Goal: Information Seeking & Learning: Learn about a topic

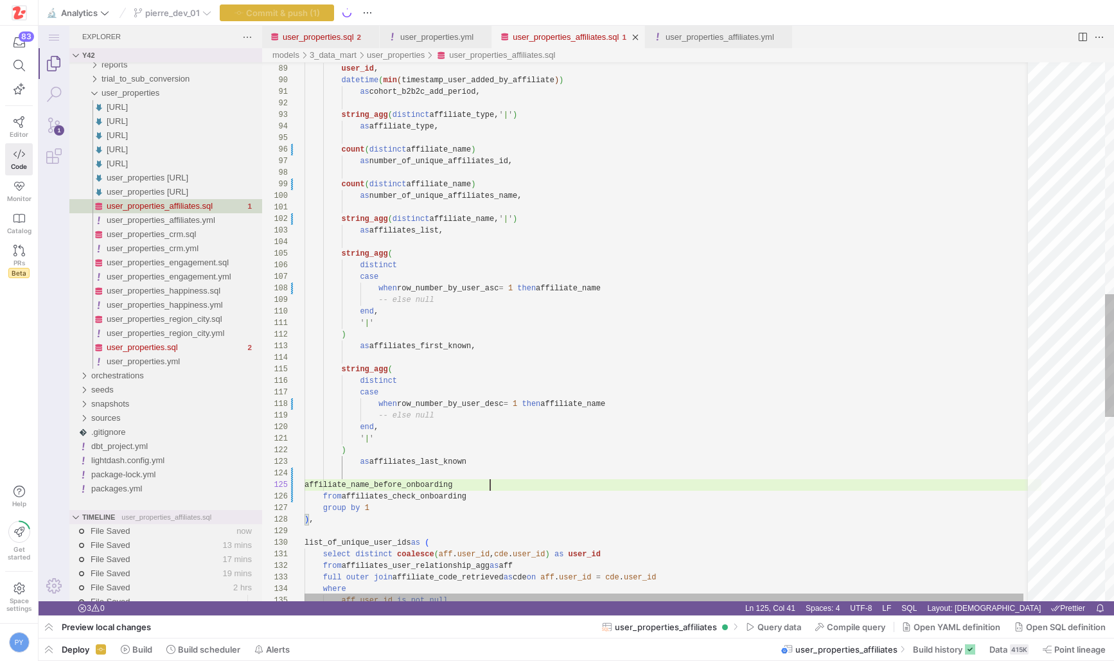
click at [434, 480] on div "select user_id , datetime ( min ( timestamp_user_added_by_affiliate ) ) as coho…" at bounding box center [672, 228] width 737 height 2366
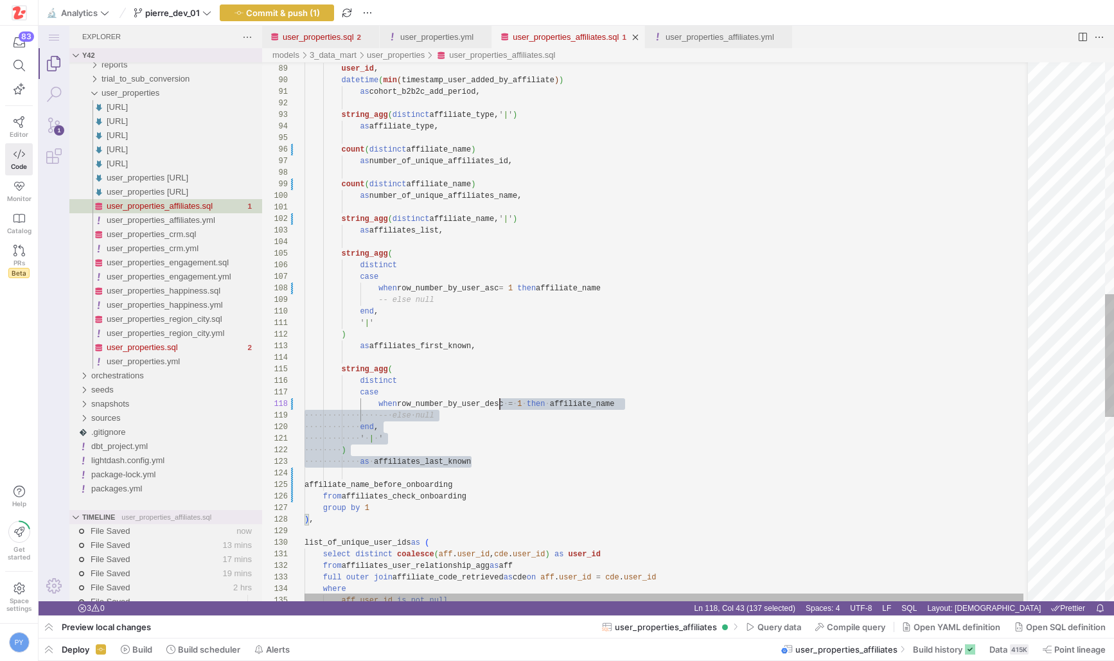
scroll to position [35, 0]
drag, startPoint x: 494, startPoint y: 461, endPoint x: 503, endPoint y: 346, distance: 115.3
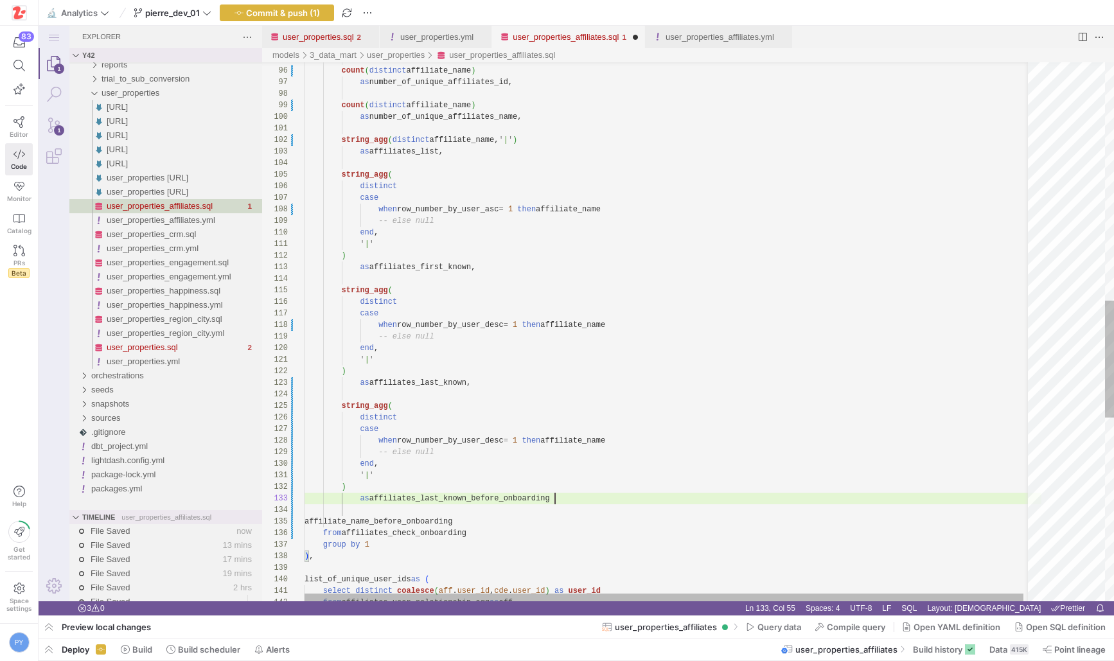
scroll to position [23, 250]
click at [429, 520] on div "count ( distinct affiliate_name ) as number_of_unique_affiliates_id, count ( di…" at bounding box center [672, 206] width 737 height 2481
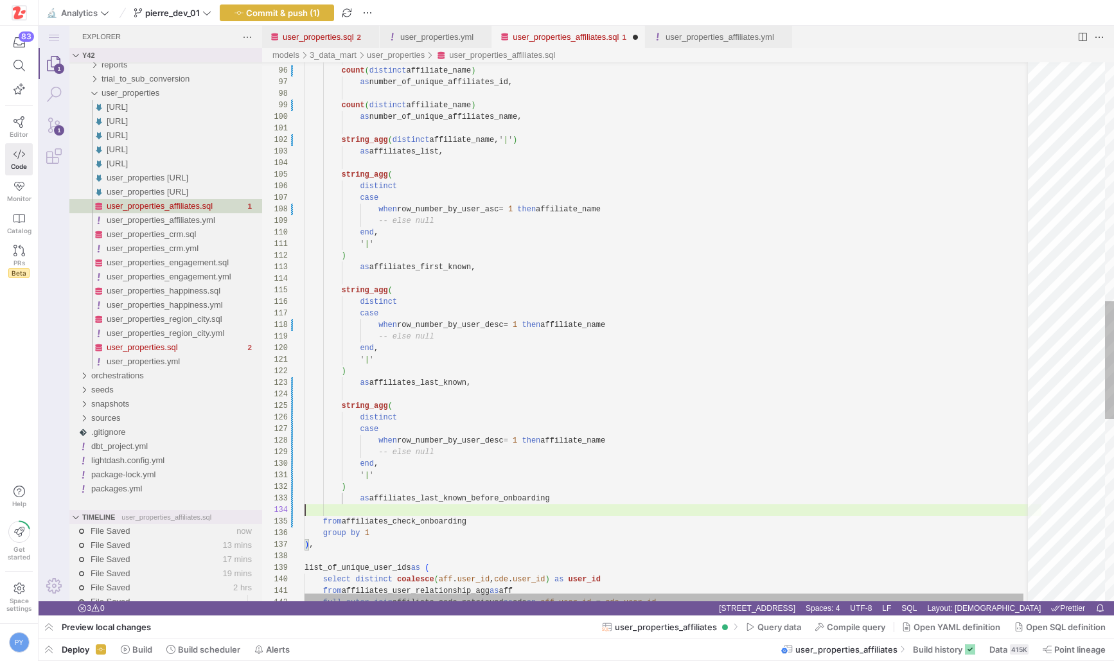
scroll to position [23, 251]
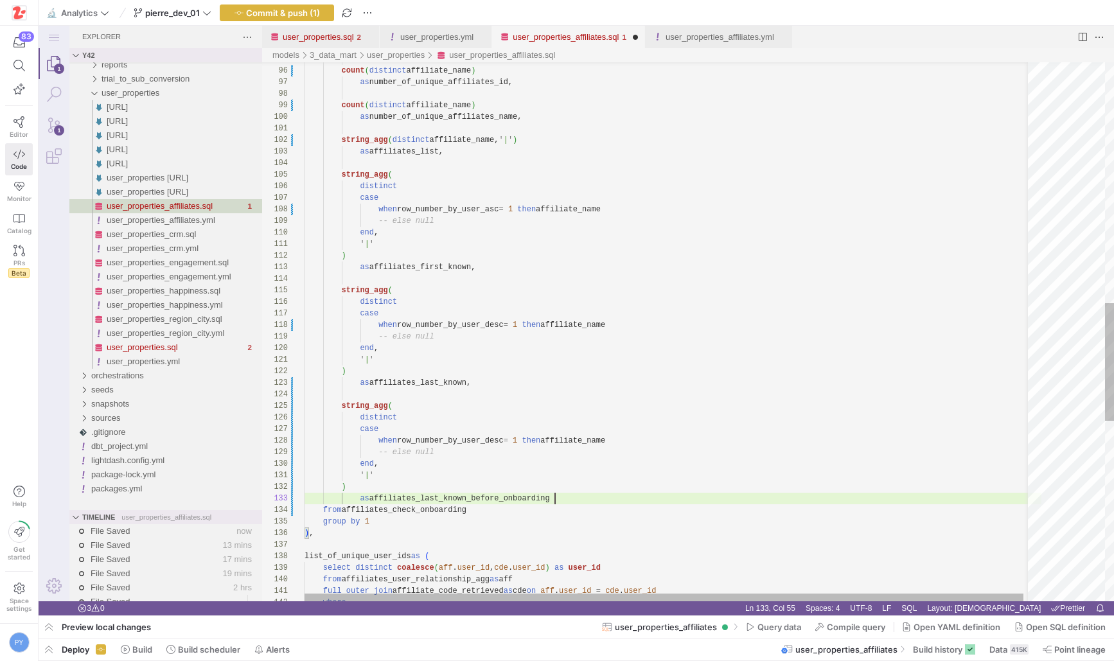
click at [574, 441] on div "count ( distinct affiliate_name ) as number_of_unique_affiliates_id, count ( di…" at bounding box center [672, 195] width 737 height 2458
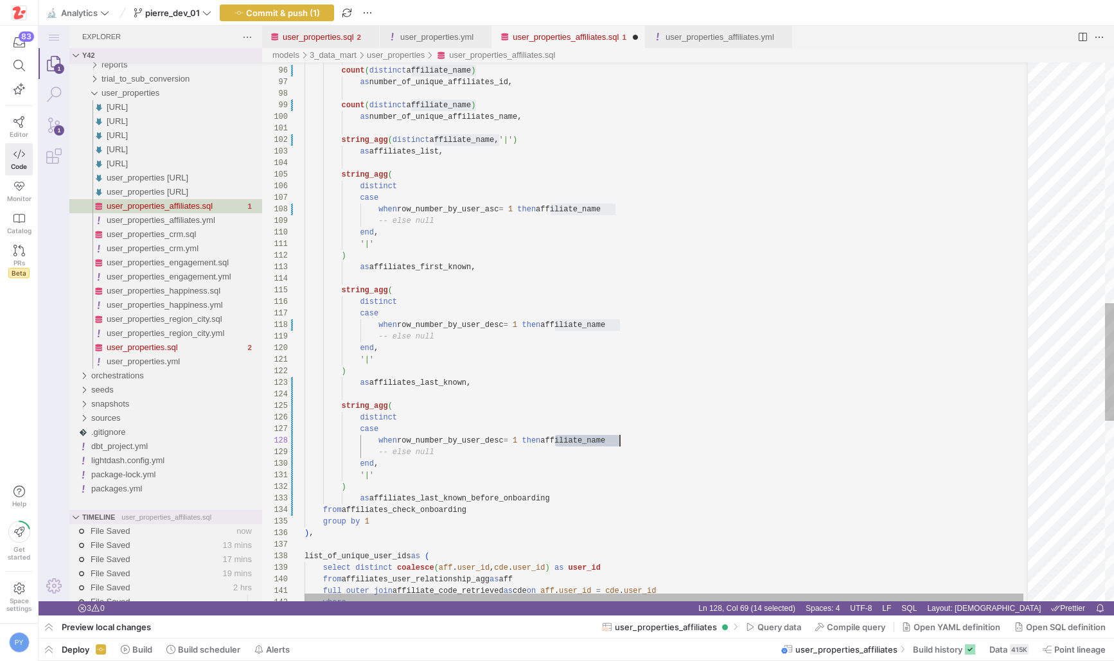
scroll to position [81, 398]
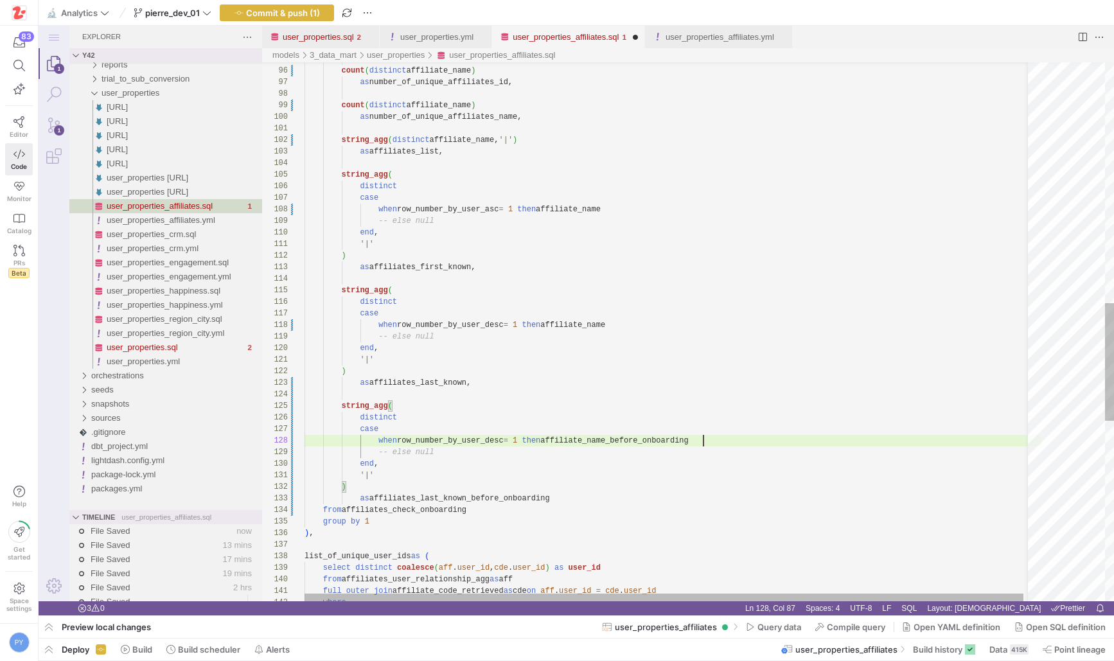
click at [489, 439] on div "count ( distinct affiliate_name ) as number_of_unique_affiliates_id, count ( di…" at bounding box center [672, 195] width 737 height 2458
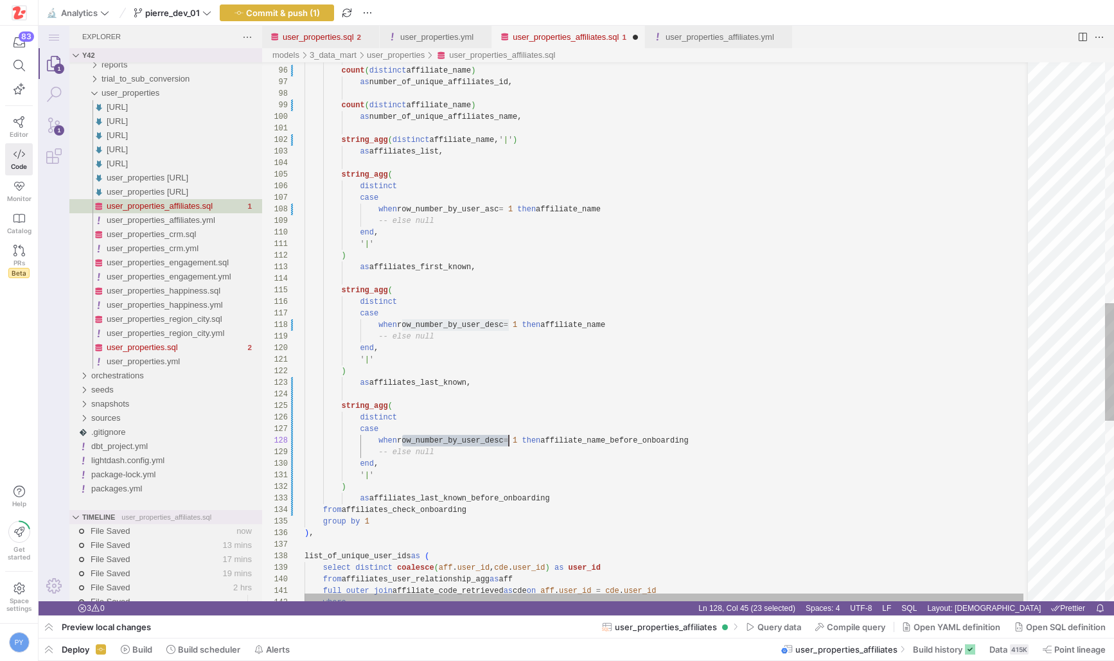
scroll to position [81, 204]
type textarea "string_agg(distinct affiliate_name, ' | ') as affiliates_list, string_agg( dist…"
click at [380, 154] on div "count ( distinct affiliate_name ) as number_of_unique_affiliates_id, count ( di…" at bounding box center [672, 195] width 737 height 2458
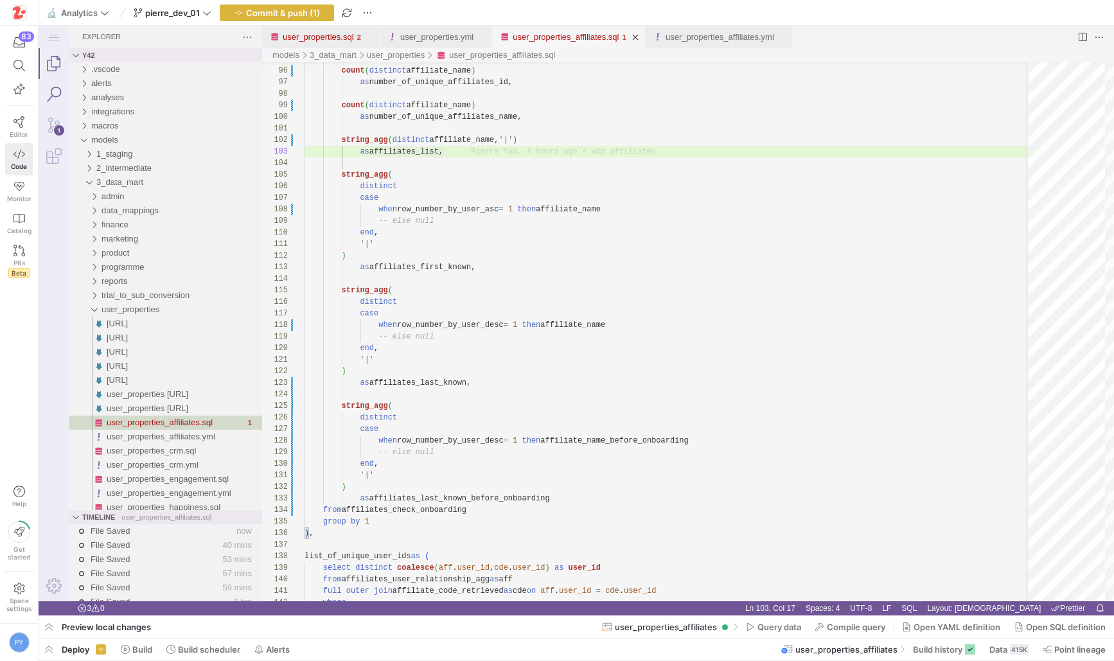
click at [59, 91] on link "Search (⇧⌘F)" at bounding box center [54, 94] width 31 height 31
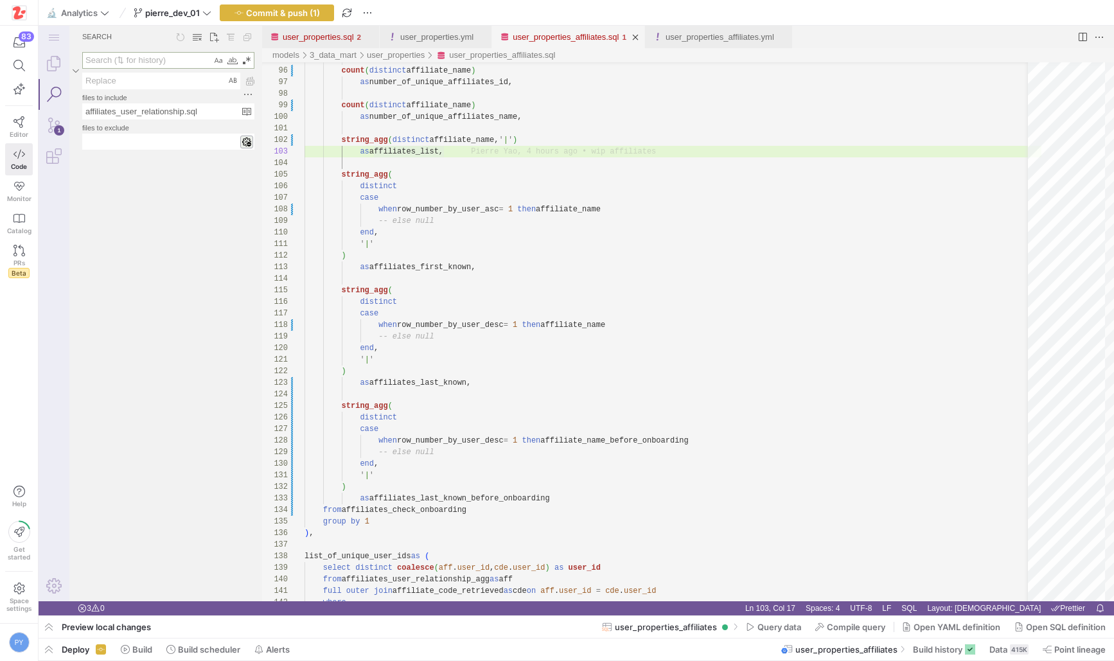
click at [168, 60] on textarea "Search: Type Search Term and press Enter to search" at bounding box center [147, 60] width 128 height 15
type textarea "a"
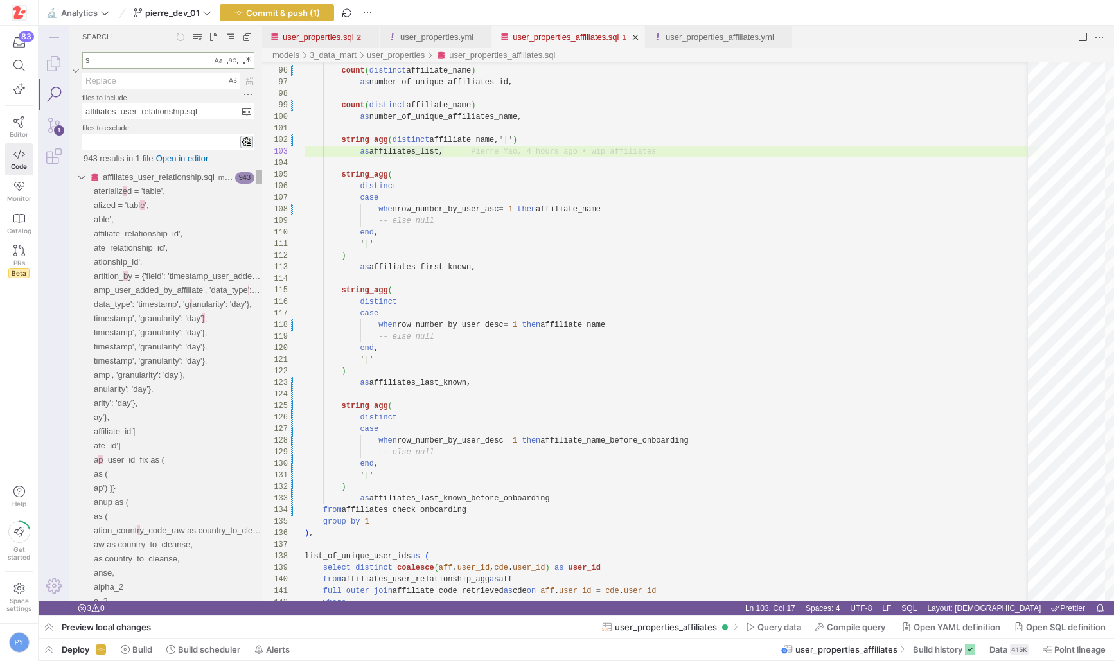
type textarea "se"
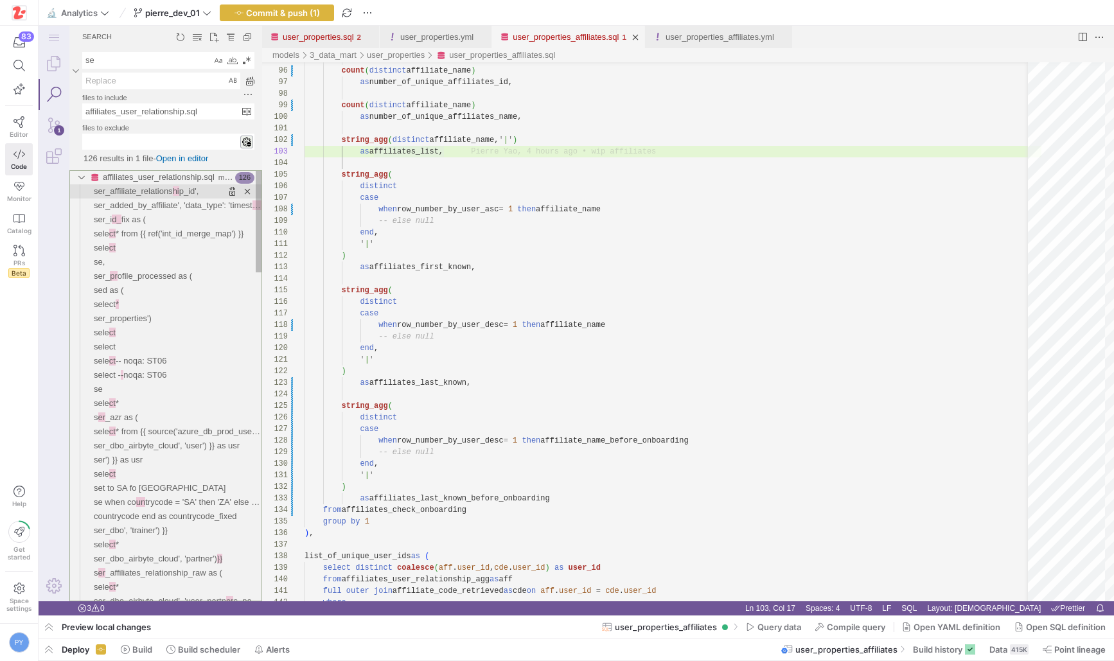
click at [138, 195] on span "ser_affiliate_relations" at bounding box center [133, 191] width 79 height 10
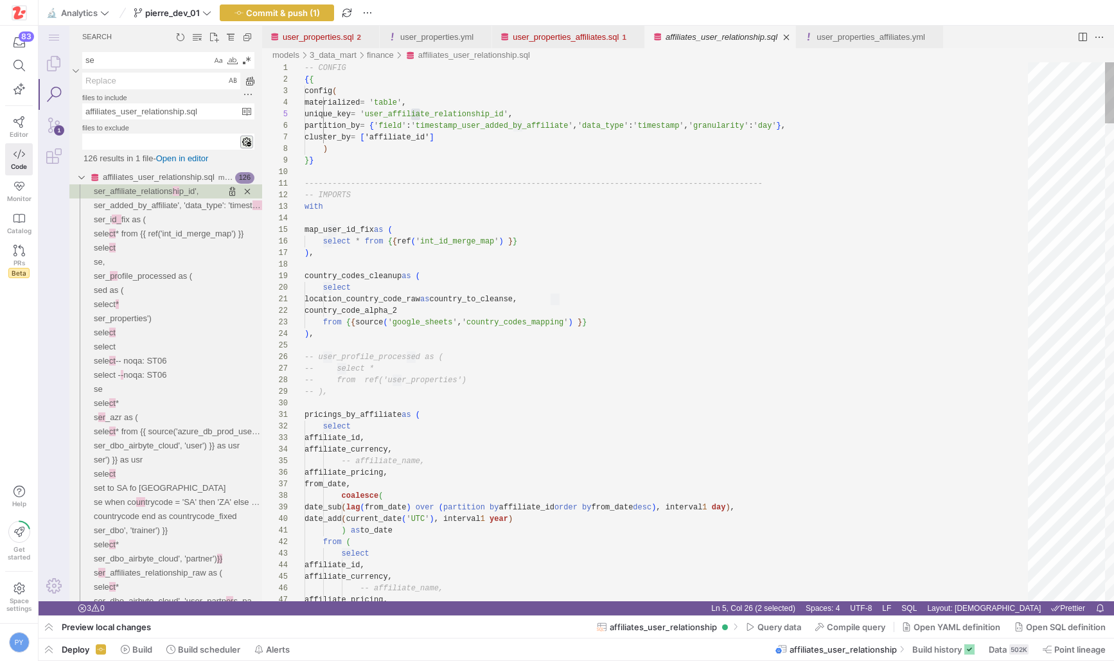
type textarea "-------------------------------------------------------------------------------…"
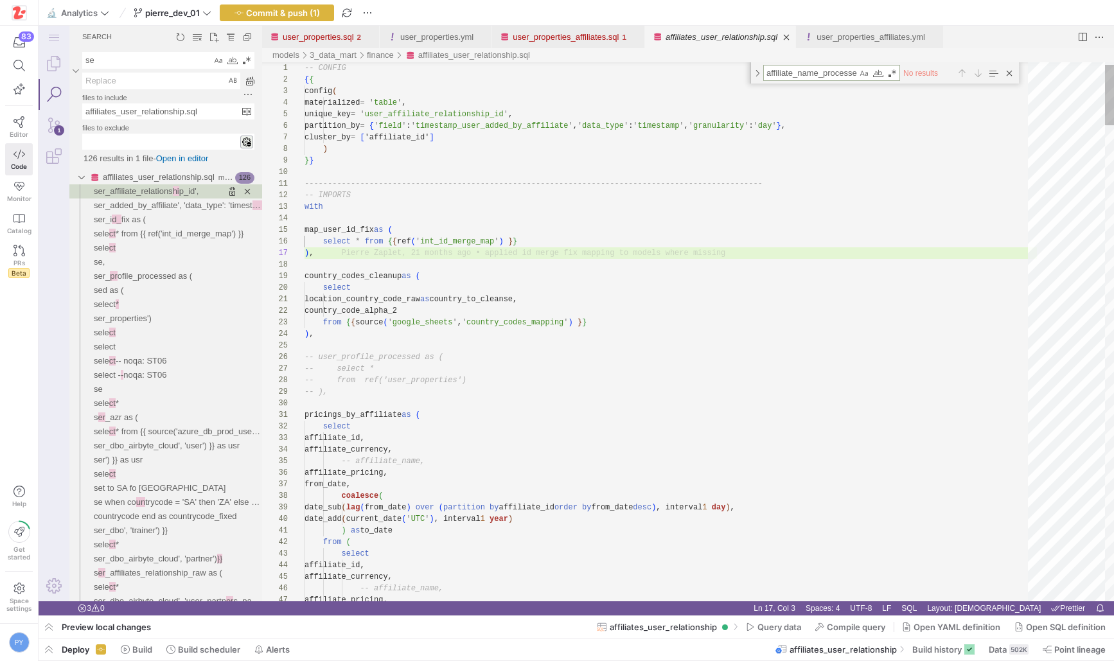
type textarea "r"
type textarea "location_country_code_raw as country_to_cleanse, country_code_alpha_2 from {{ s…"
type textarea "ro"
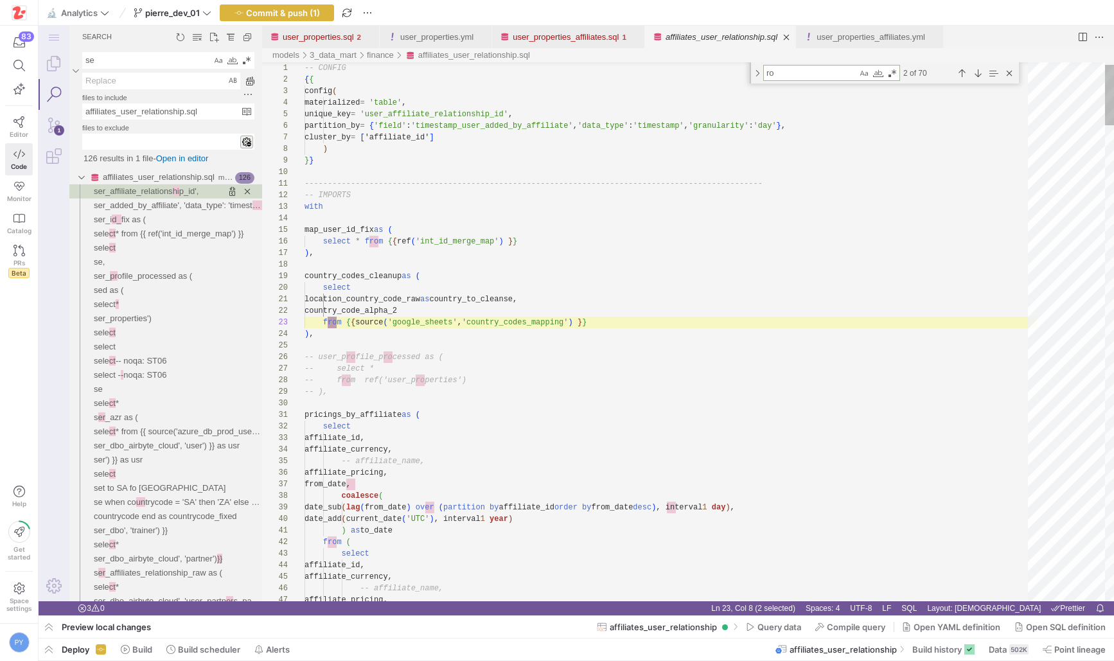
type textarea "qualify row_number() over (partition by affiliate_id, from_date order by affili…"
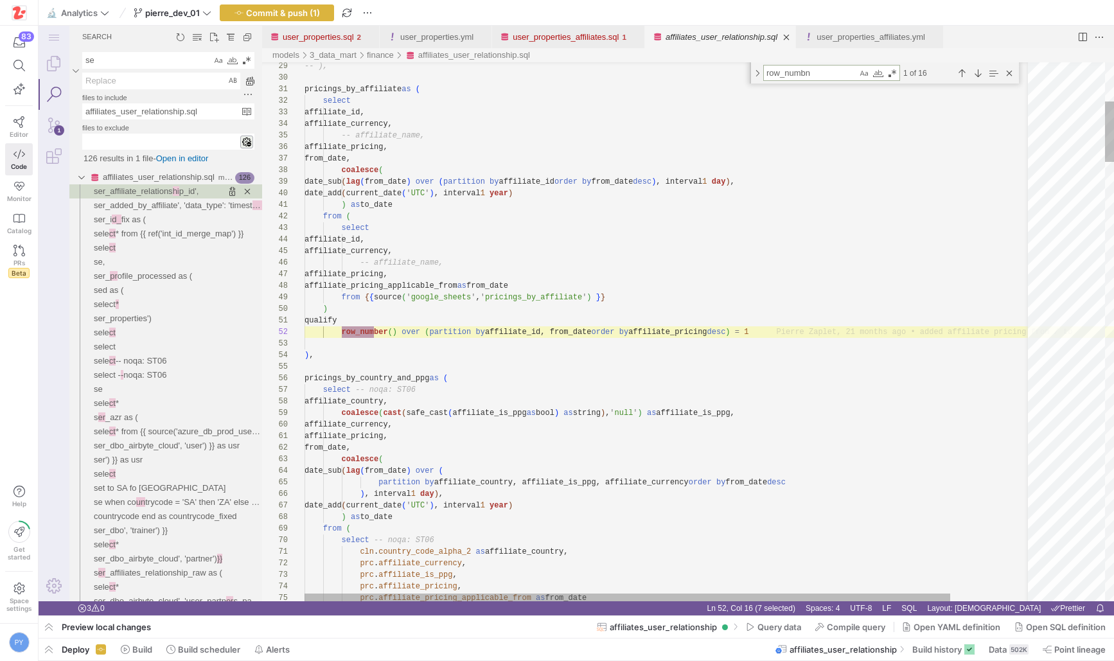
scroll to position [116, 75]
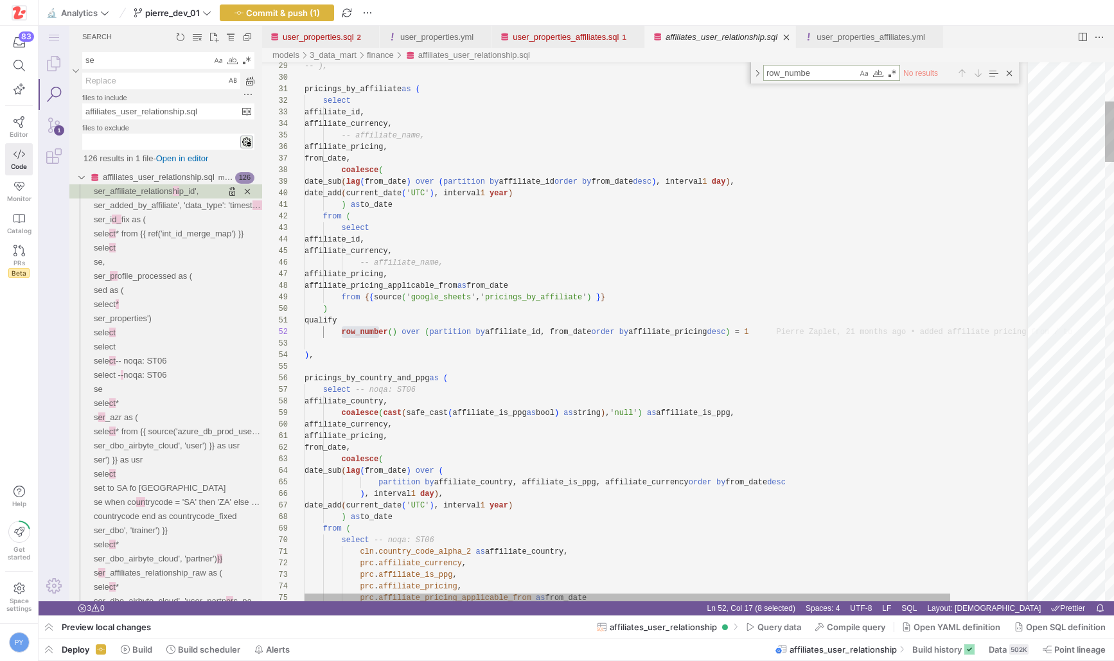
type textarea "row_number"
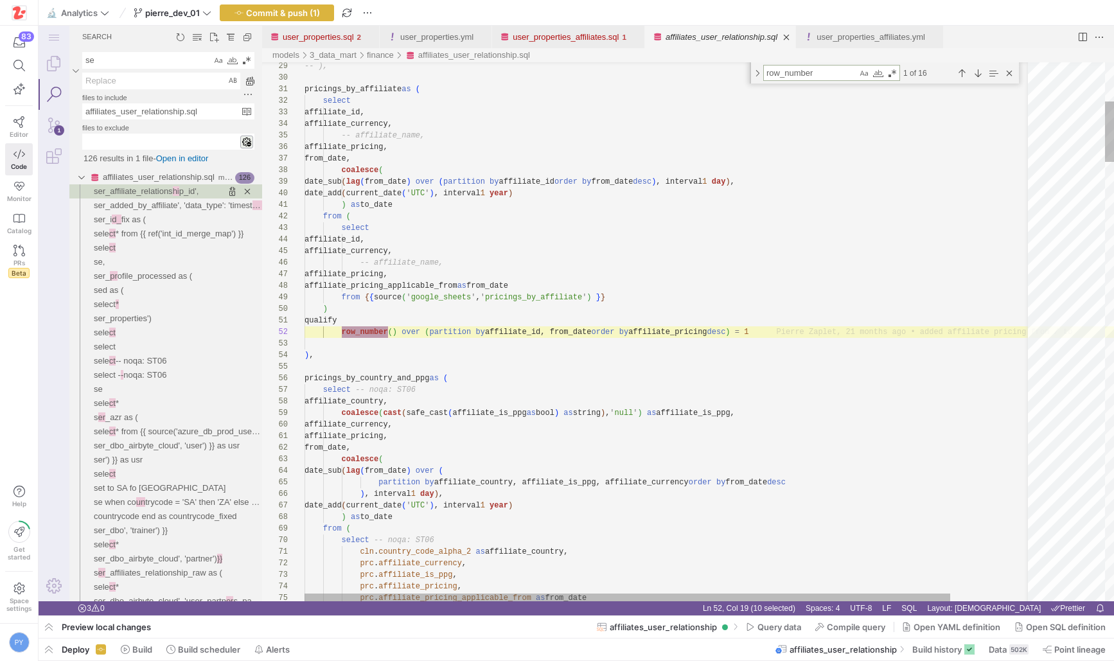
type textarea "[DOMAIN_NAME]_code_alpha_2 as affiliate_country, prc.affiliate_currency, prc.af…"
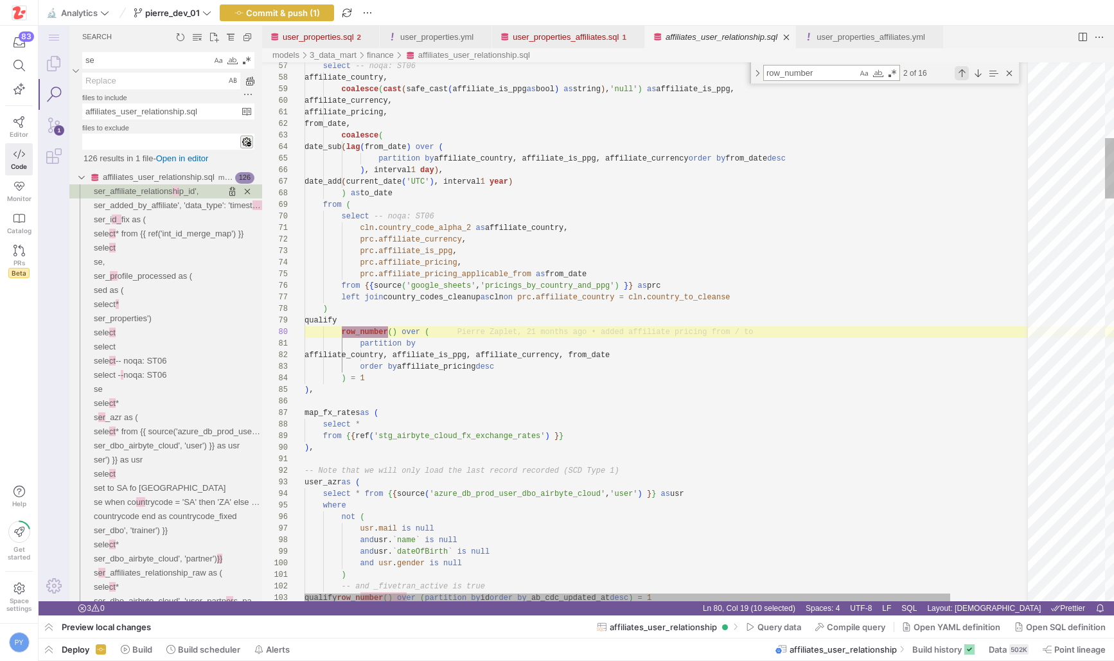
type textarea "row_number"
click at [967, 71] on div "Previous Match (⇧Enter)" at bounding box center [962, 73] width 14 height 14
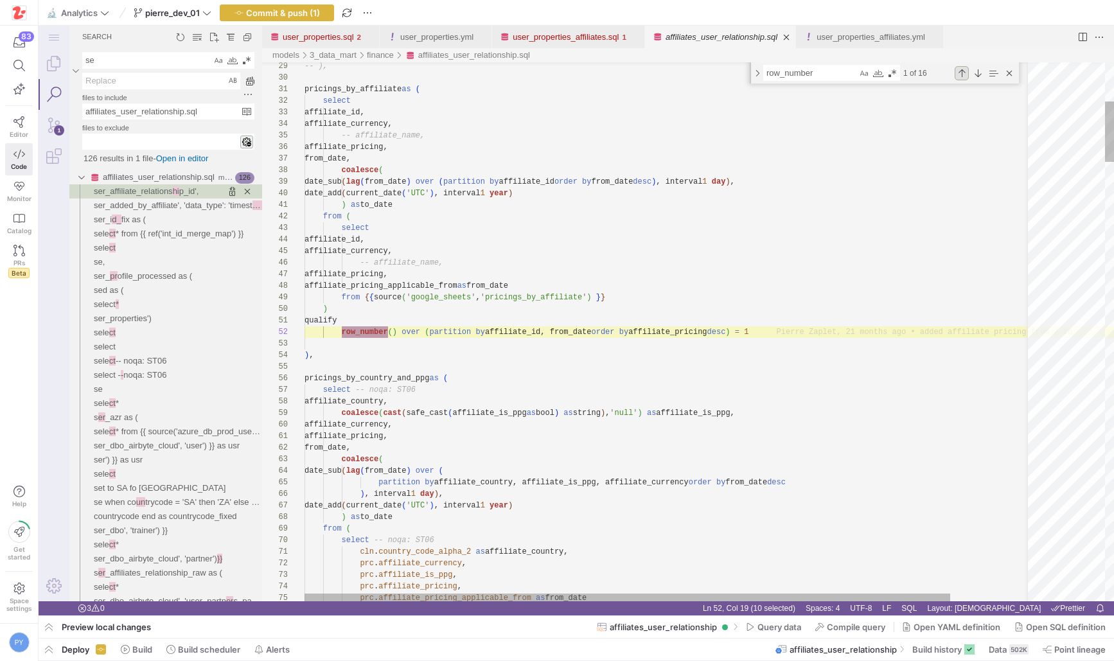
click at [967, 71] on div "Previous Match (⇧Enter)" at bounding box center [962, 73] width 14 height 14
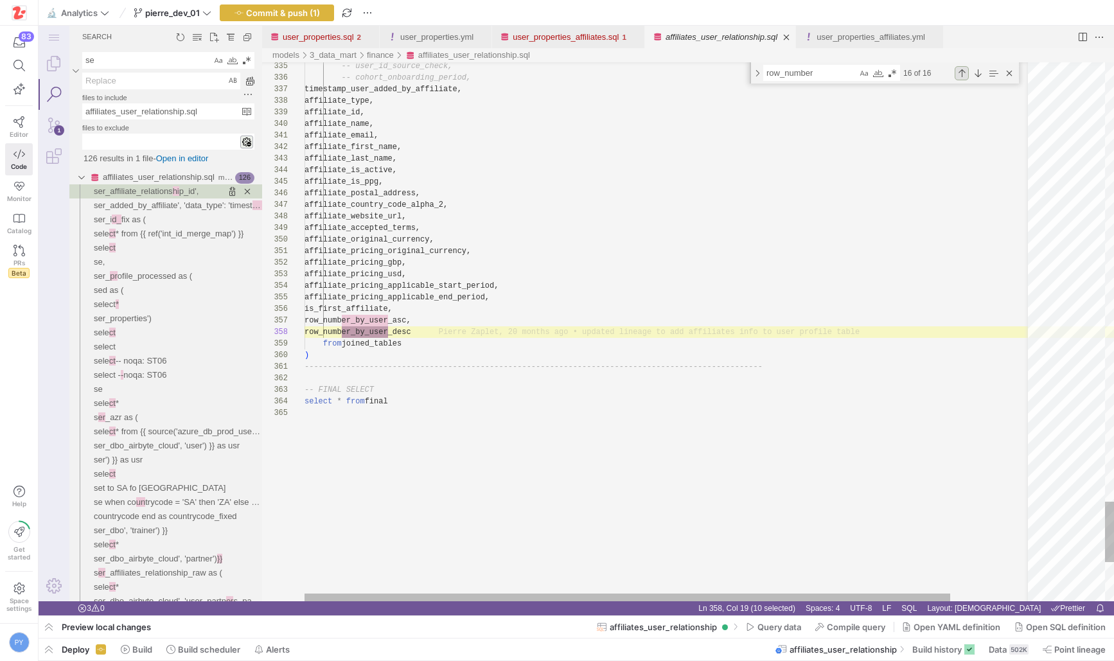
click at [967, 71] on div "Previous Match (⇧Enter)" at bounding box center [962, 73] width 14 height 14
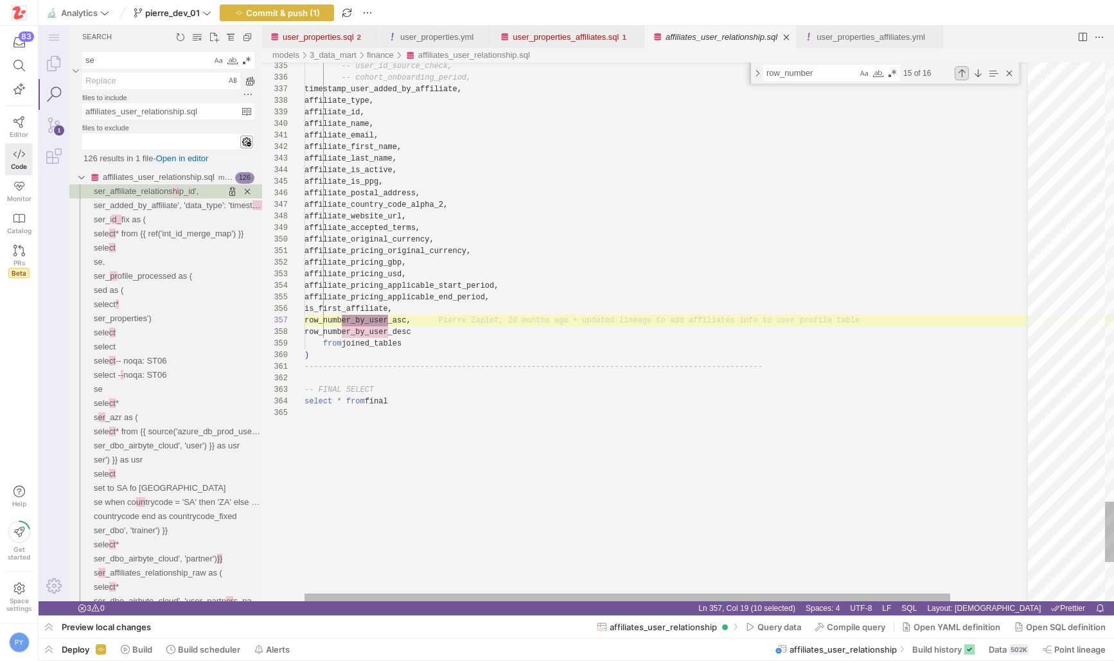
click at [967, 71] on div "Previous Match (⇧Enter)" at bounding box center [962, 73] width 14 height 14
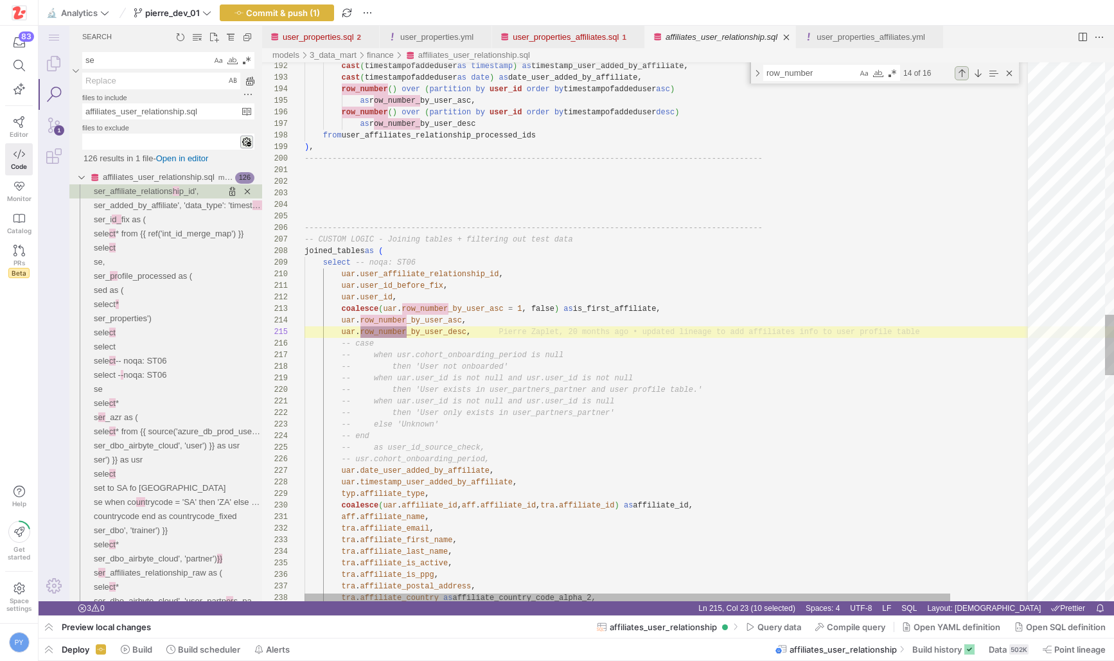
click at [967, 71] on div "Previous Match (⇧Enter)" at bounding box center [962, 73] width 14 height 14
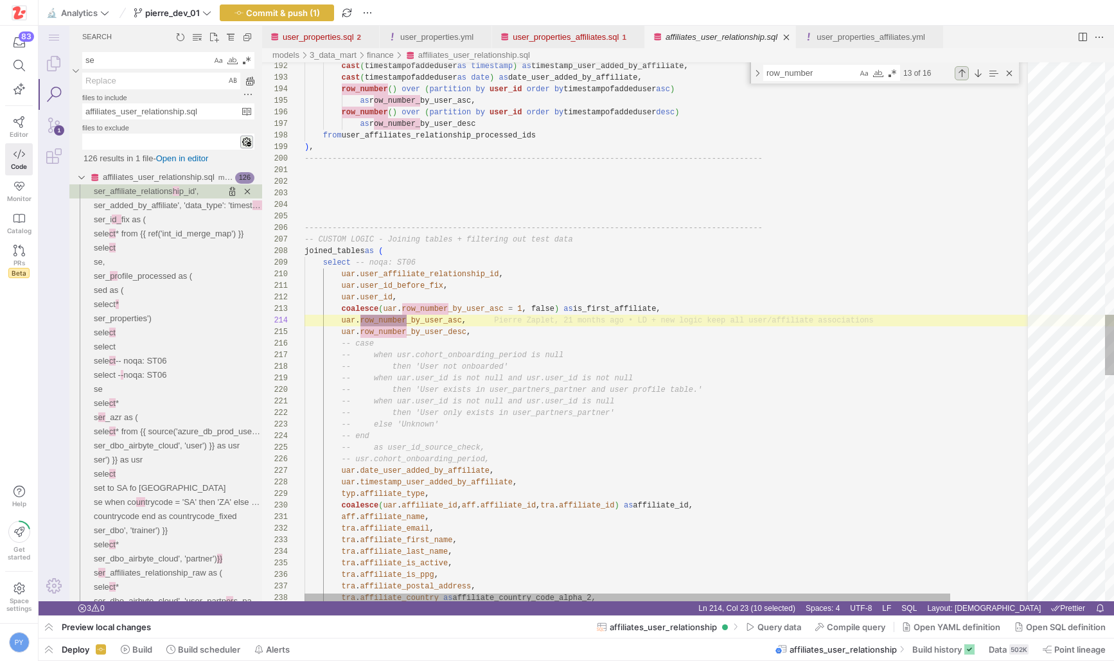
click at [967, 71] on div "Previous Match (⇧Enter)" at bounding box center [962, 73] width 14 height 14
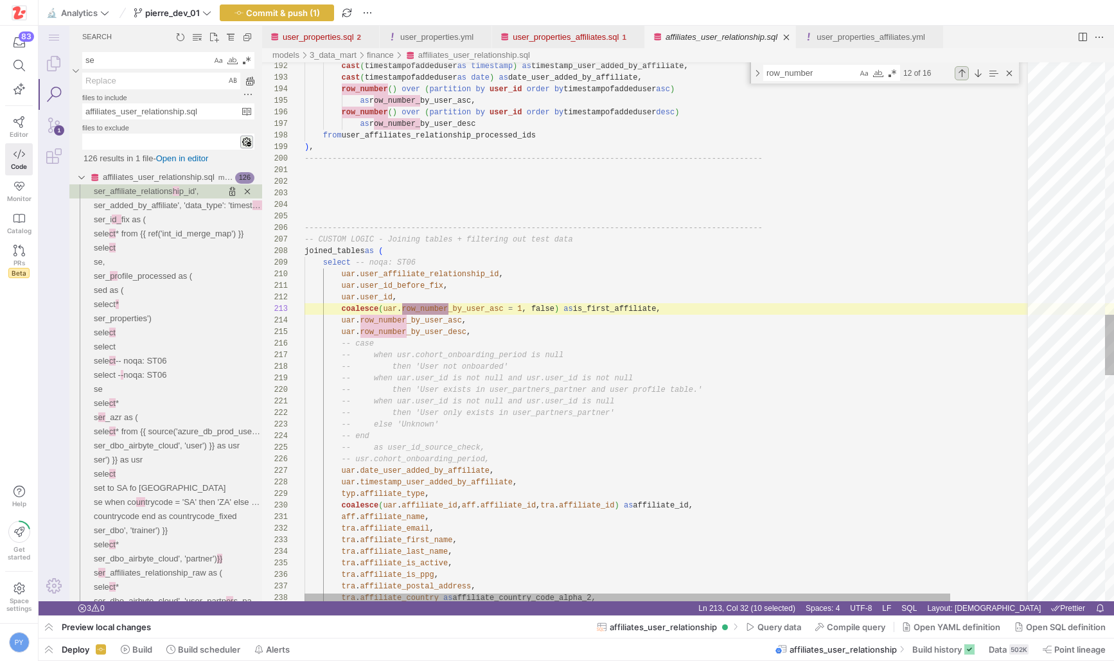
scroll to position [116, 144]
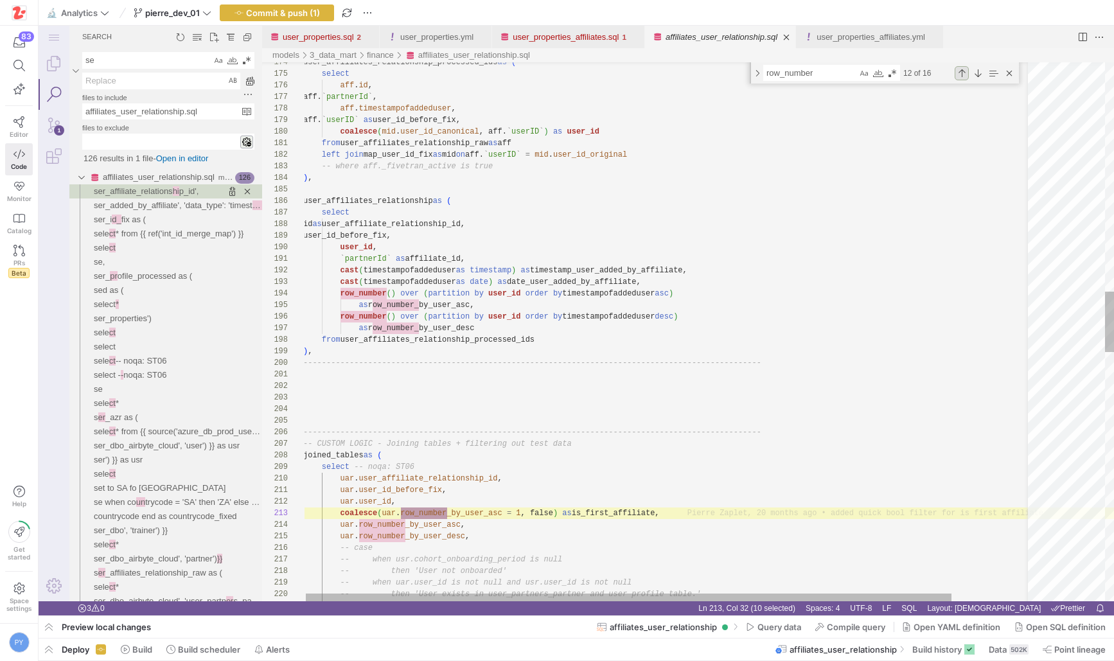
click at [965, 76] on div "Previous Match (⇧Enter)" at bounding box center [962, 73] width 14 height 14
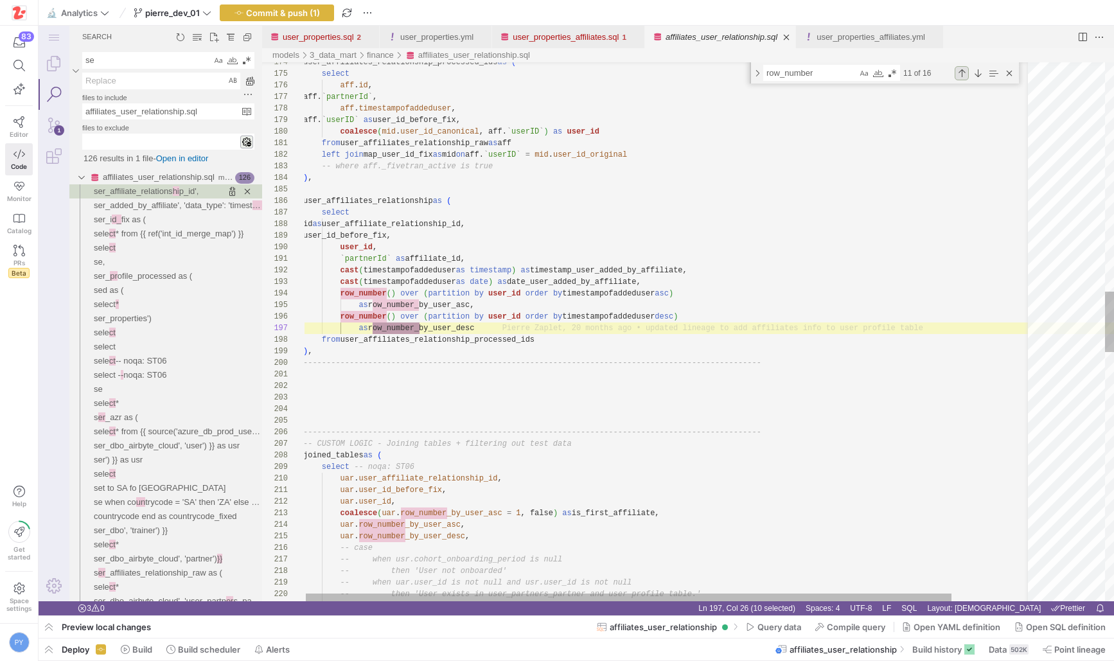
click at [965, 76] on div "Previous Match (⇧Enter)" at bounding box center [962, 73] width 14 height 14
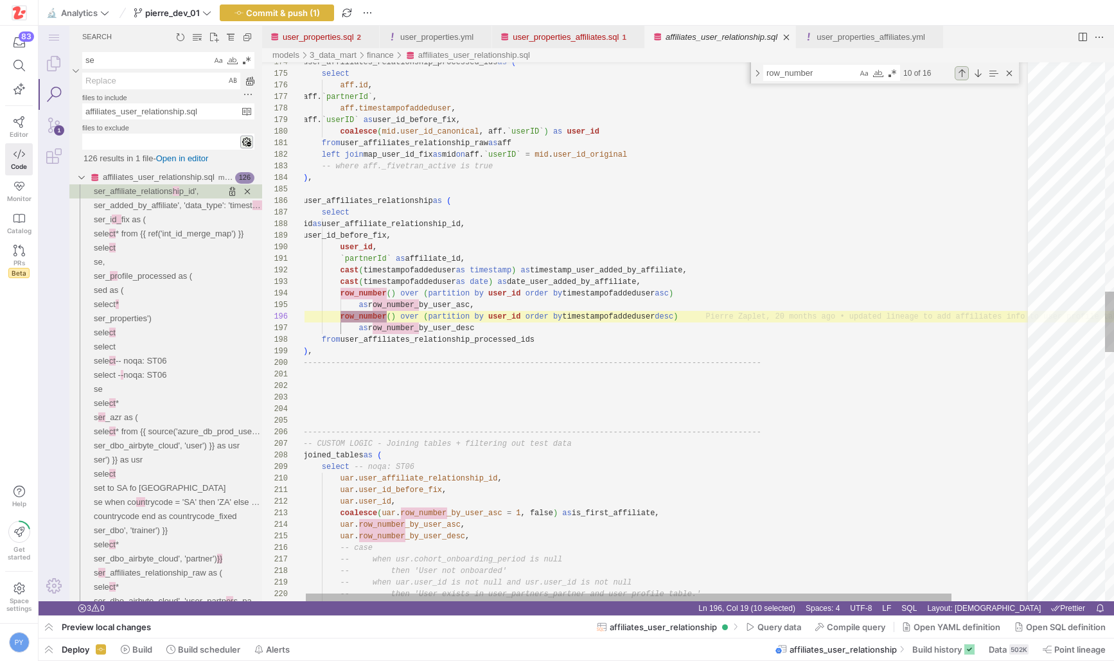
click at [965, 76] on div "Previous Match (⇧Enter)" at bounding box center [962, 73] width 14 height 14
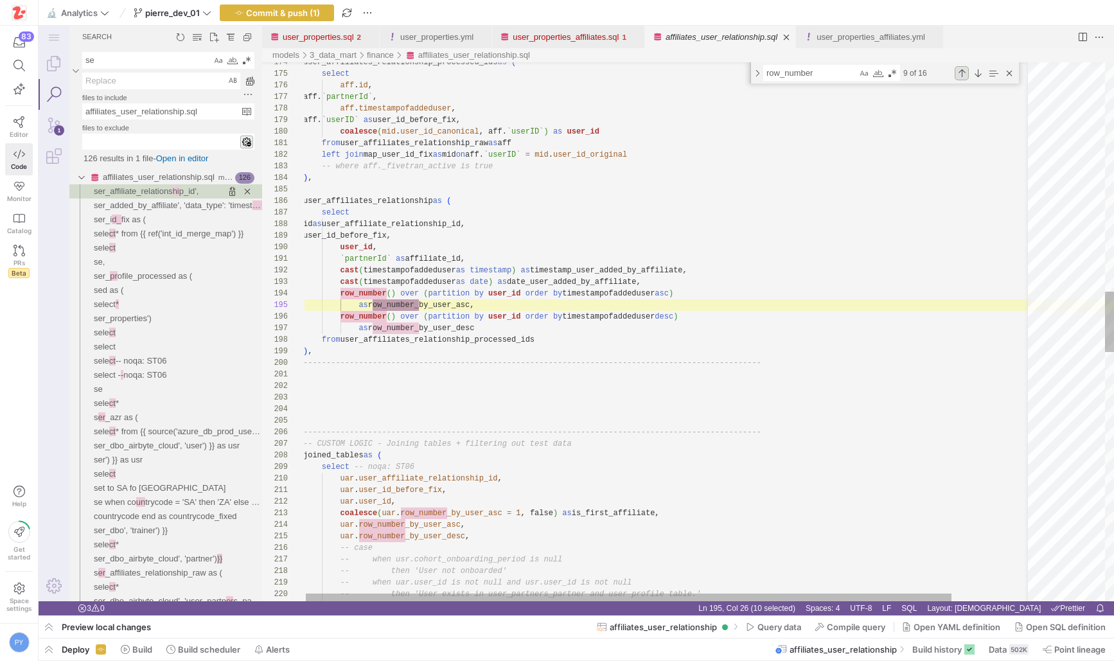
click at [965, 76] on div "Previous Match (⇧Enter)" at bounding box center [962, 73] width 14 height 14
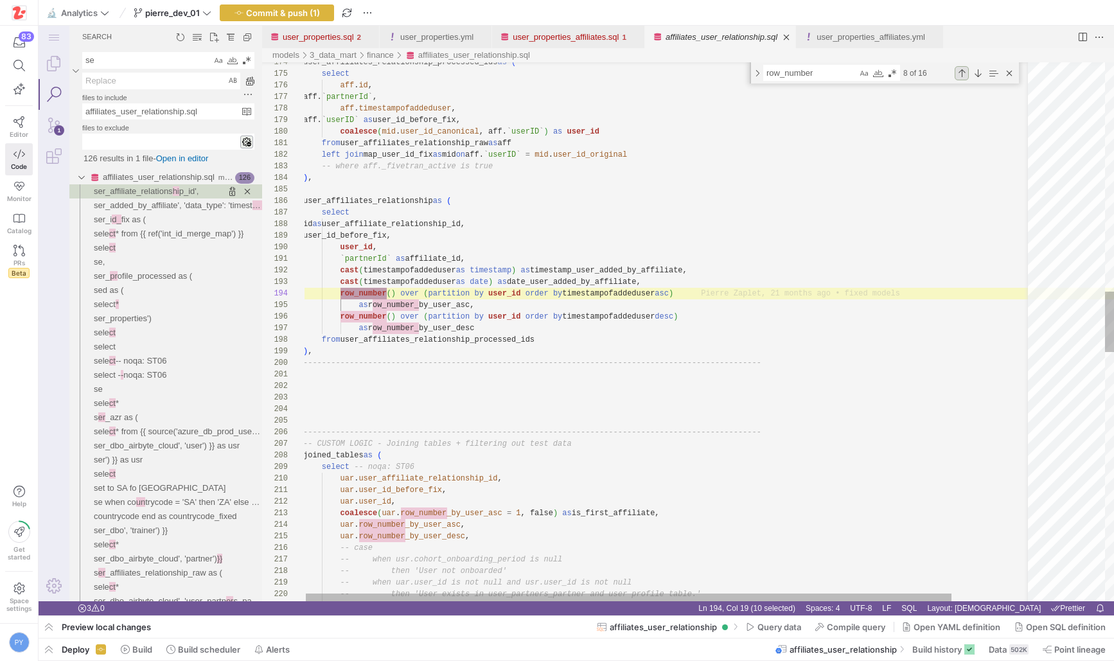
click at [965, 76] on div "Previous Match (⇧Enter)" at bounding box center [962, 73] width 14 height 14
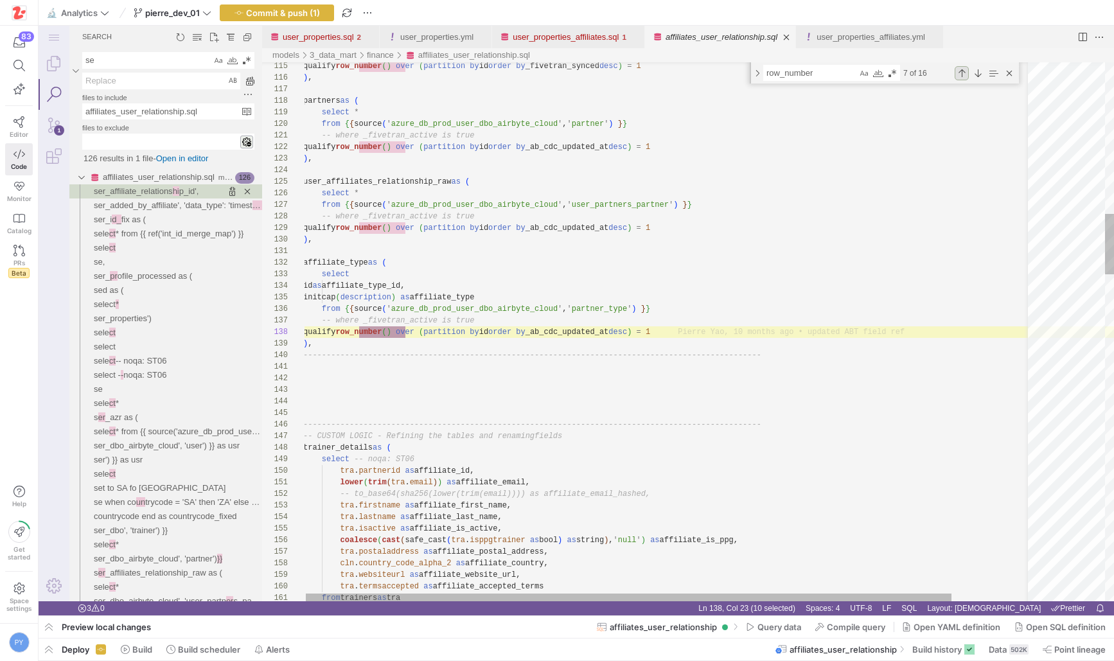
click at [965, 76] on div "Previous Match (⇧Enter)" at bounding box center [962, 73] width 14 height 14
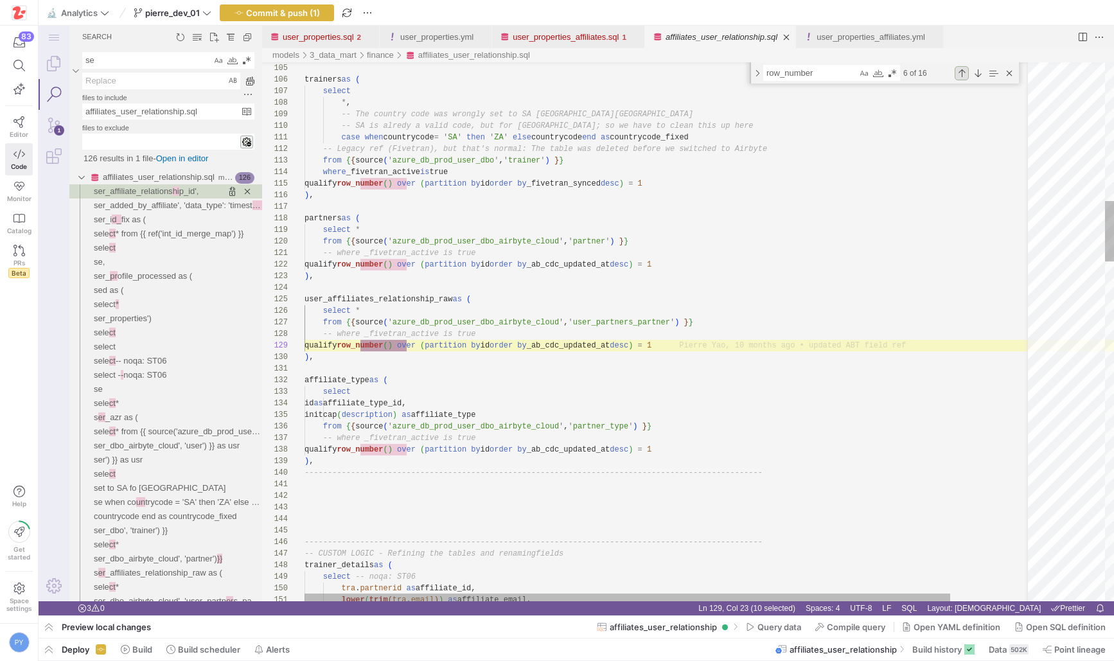
click at [960, 75] on div "Previous Match (⇧Enter)" at bounding box center [962, 73] width 14 height 14
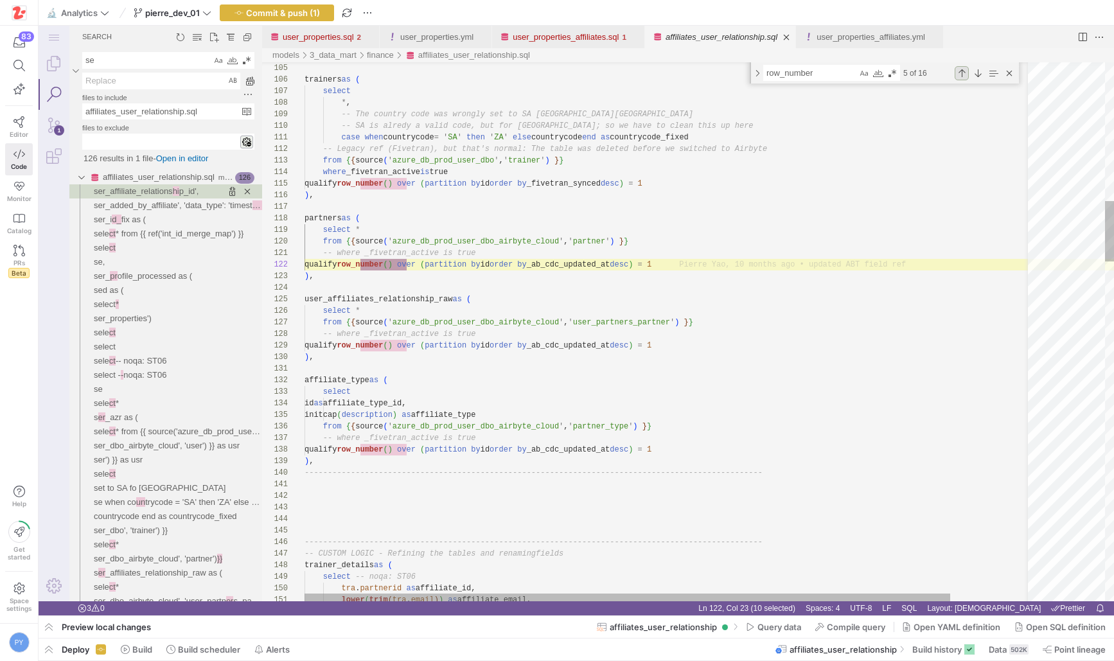
click at [960, 75] on div "Previous Match (⇧Enter)" at bounding box center [962, 73] width 14 height 14
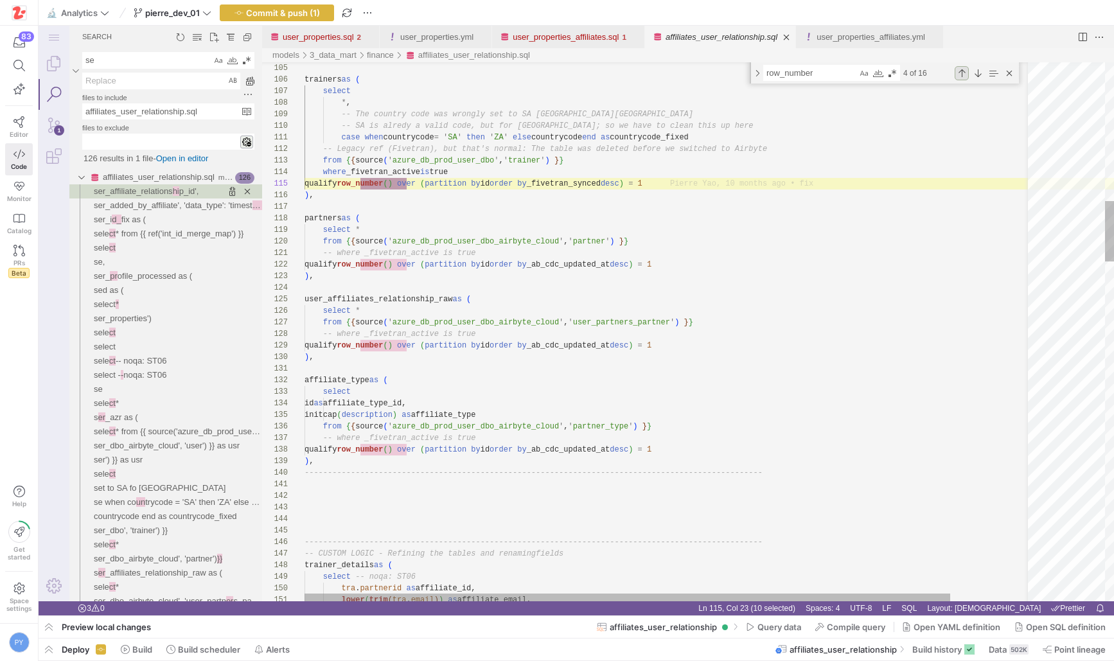
click at [960, 75] on div "Previous Match (⇧Enter)" at bounding box center [962, 73] width 14 height 14
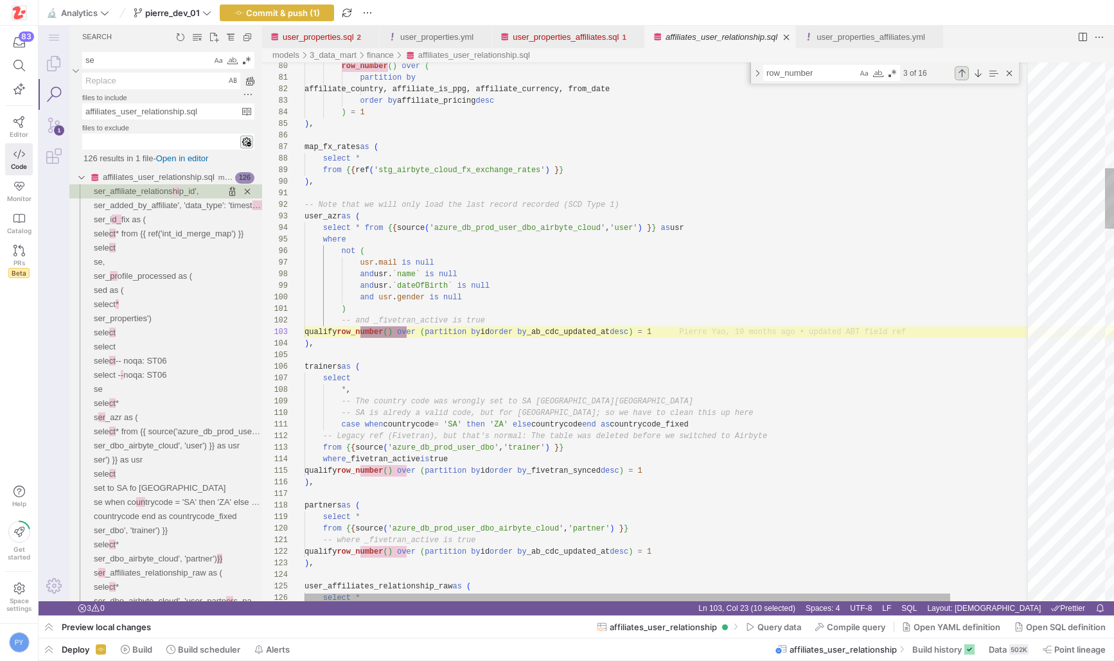
click at [960, 75] on div "Previous Match (⇧Enter)" at bounding box center [962, 73] width 14 height 14
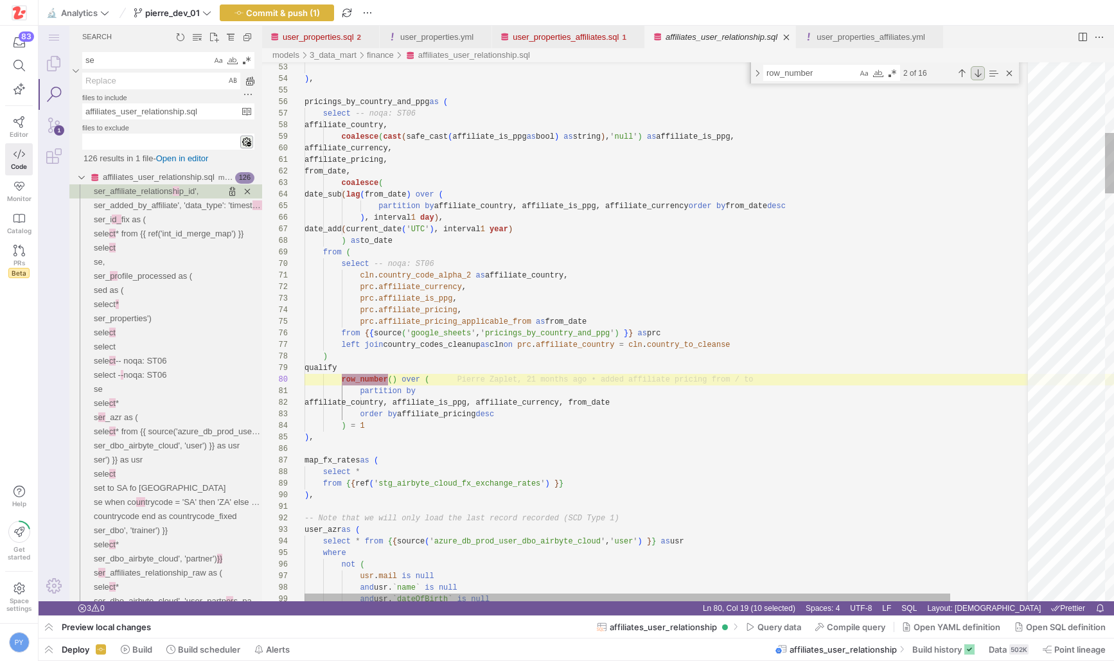
click at [973, 75] on div "Next Match (Enter)" at bounding box center [978, 73] width 14 height 14
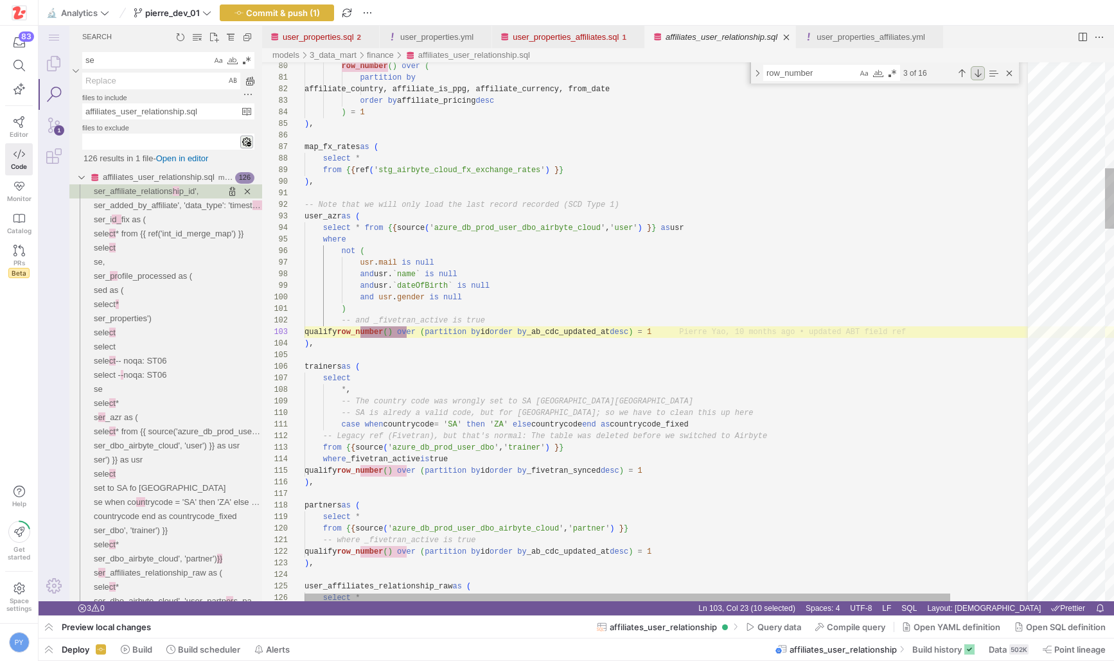
click at [973, 75] on div "Next Match (Enter)" at bounding box center [978, 73] width 14 height 14
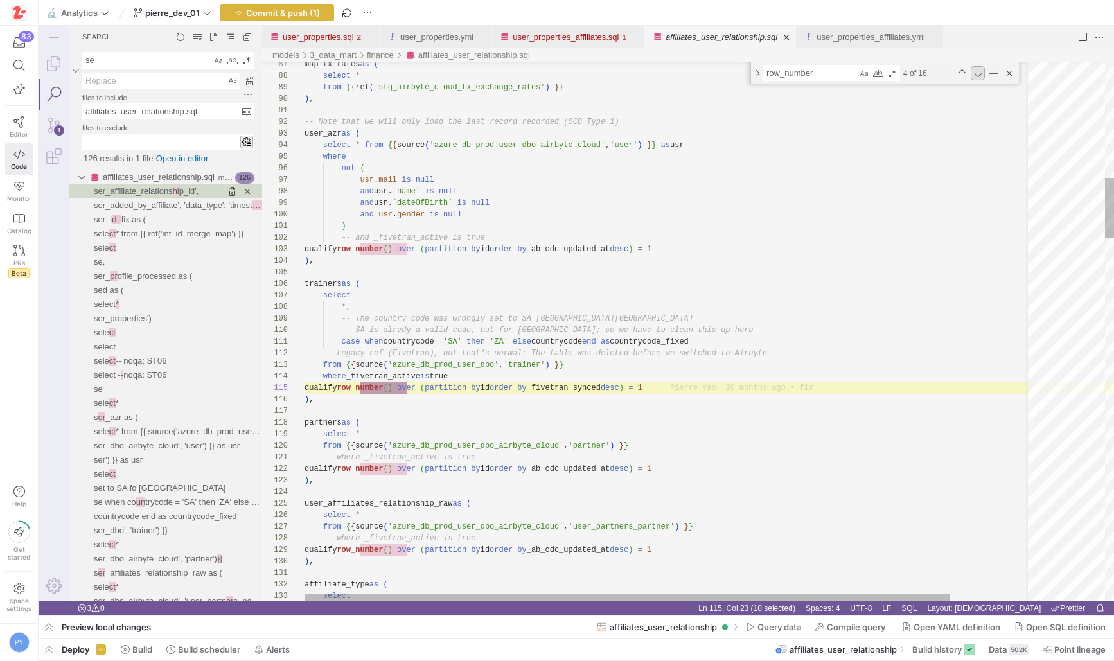
click at [976, 73] on div "Next Match (Enter)" at bounding box center [978, 73] width 14 height 14
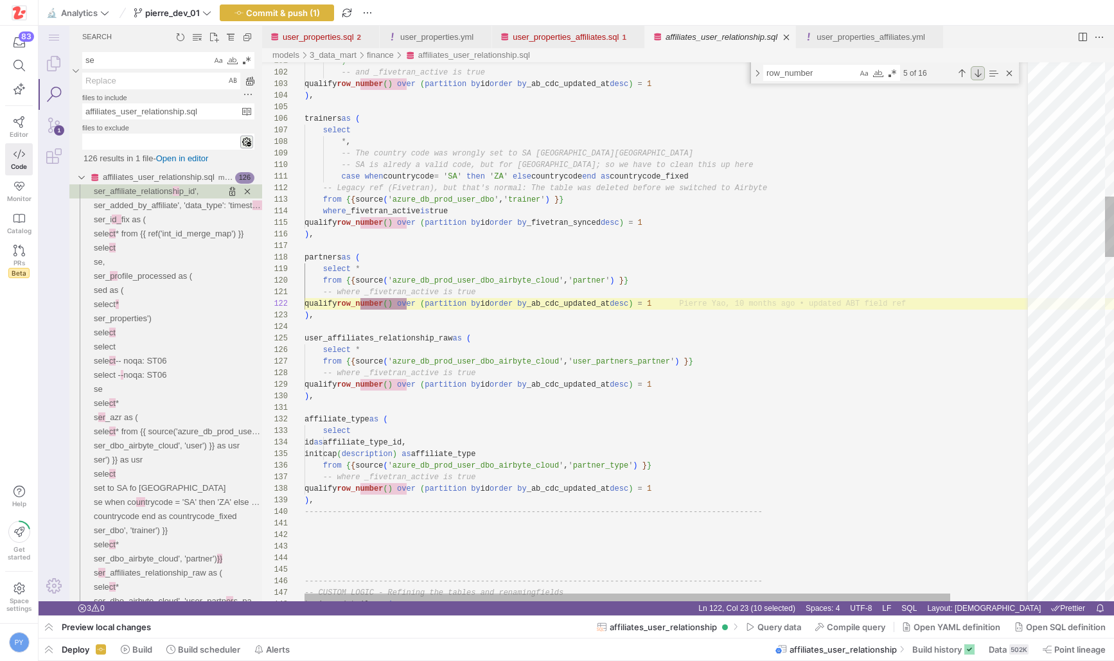
click at [978, 72] on div "Next Match (Enter)" at bounding box center [978, 73] width 14 height 14
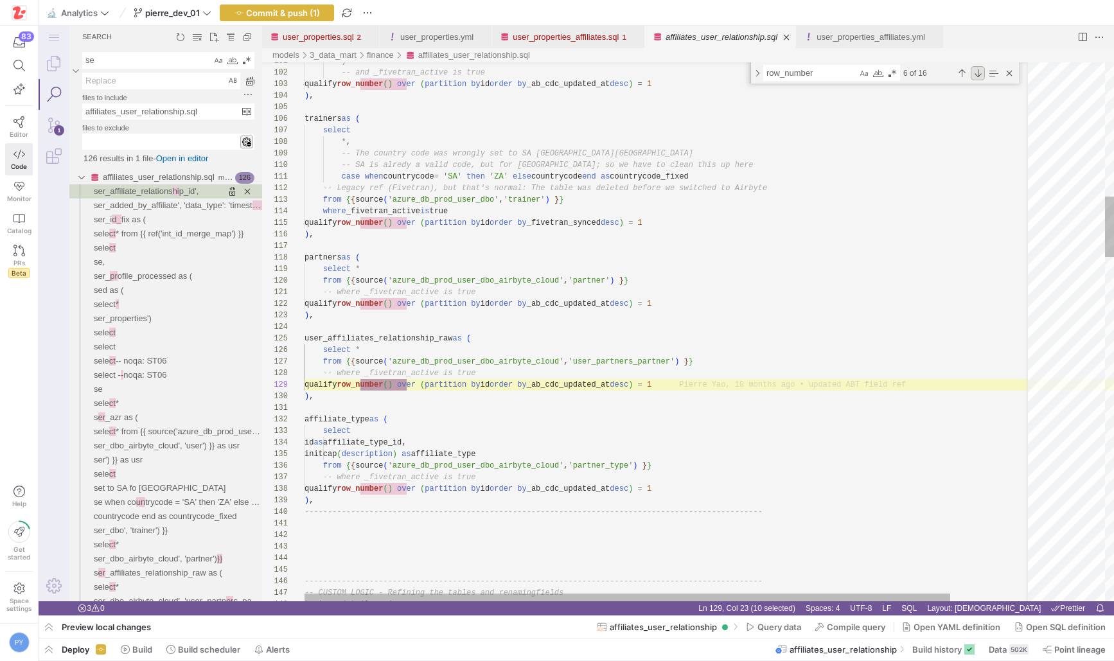
click at [978, 72] on div "Next Match (Enter)" at bounding box center [978, 73] width 14 height 14
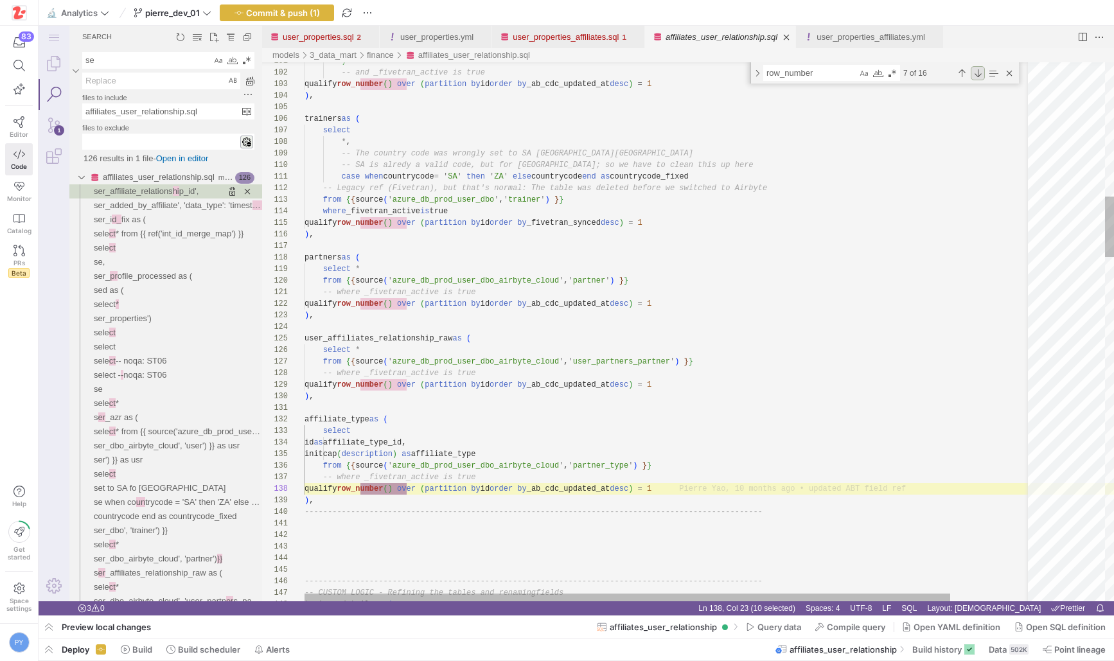
click at [978, 72] on div "Next Match (Enter)" at bounding box center [978, 73] width 14 height 14
type textarea "`partnerId` as affiliate_id, cast(timestampofaddeduser as timestamp) as timesta…"
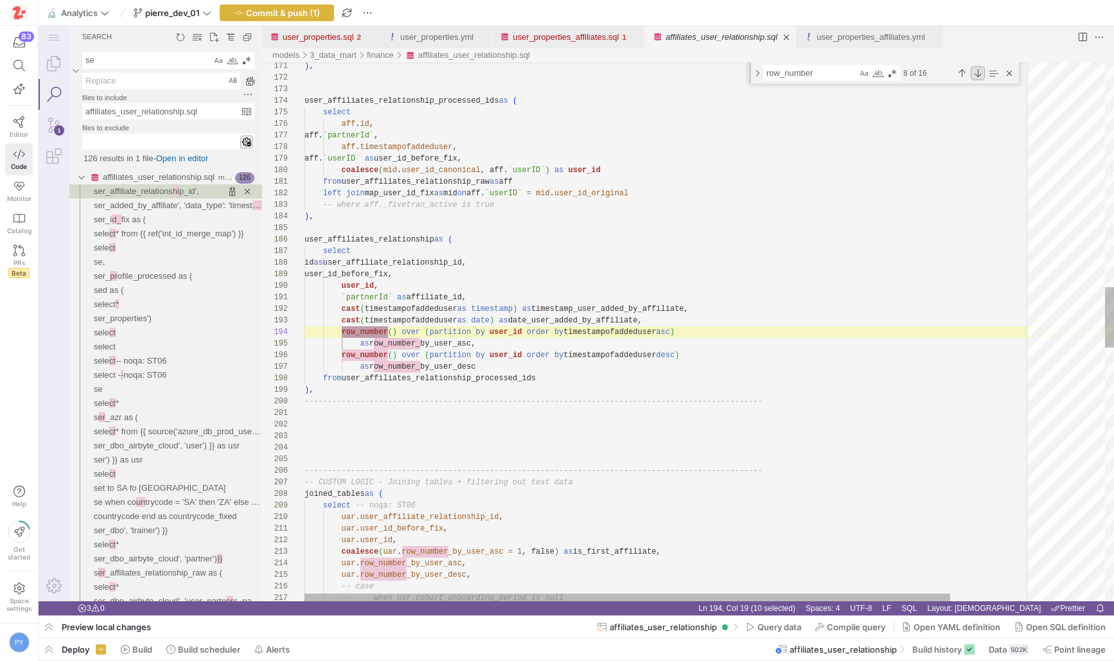
scroll to position [116, 84]
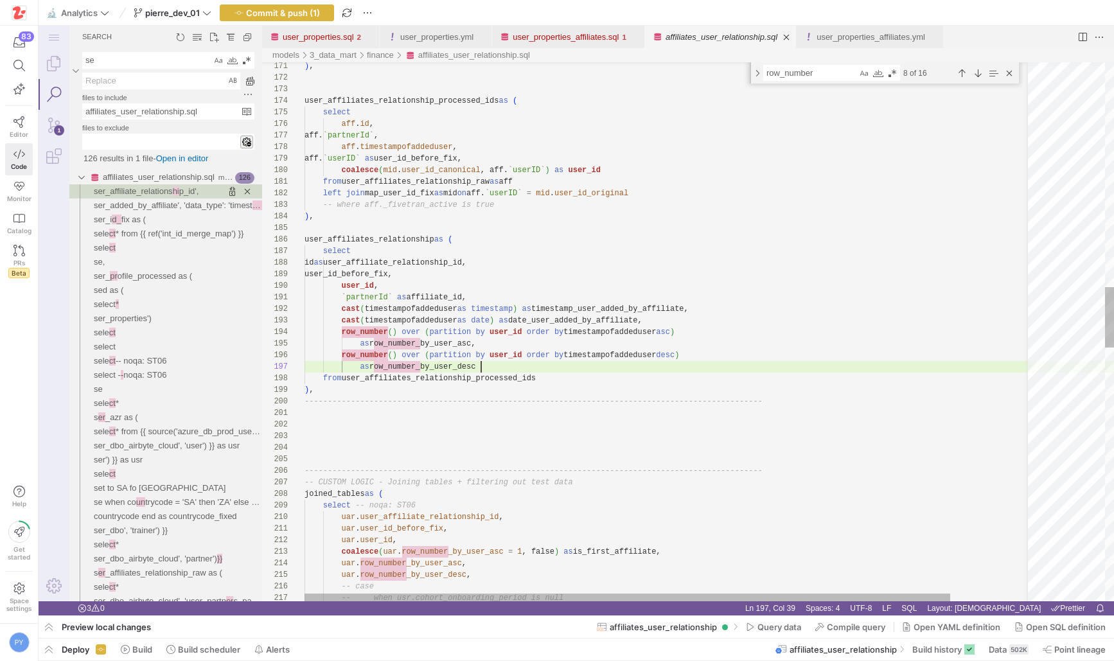
click at [522, 367] on div ") , user_affiliates_relationship_processed_ids as ( select aff . id , aff. ` pa…" at bounding box center [714, 458] width 820 height 4769
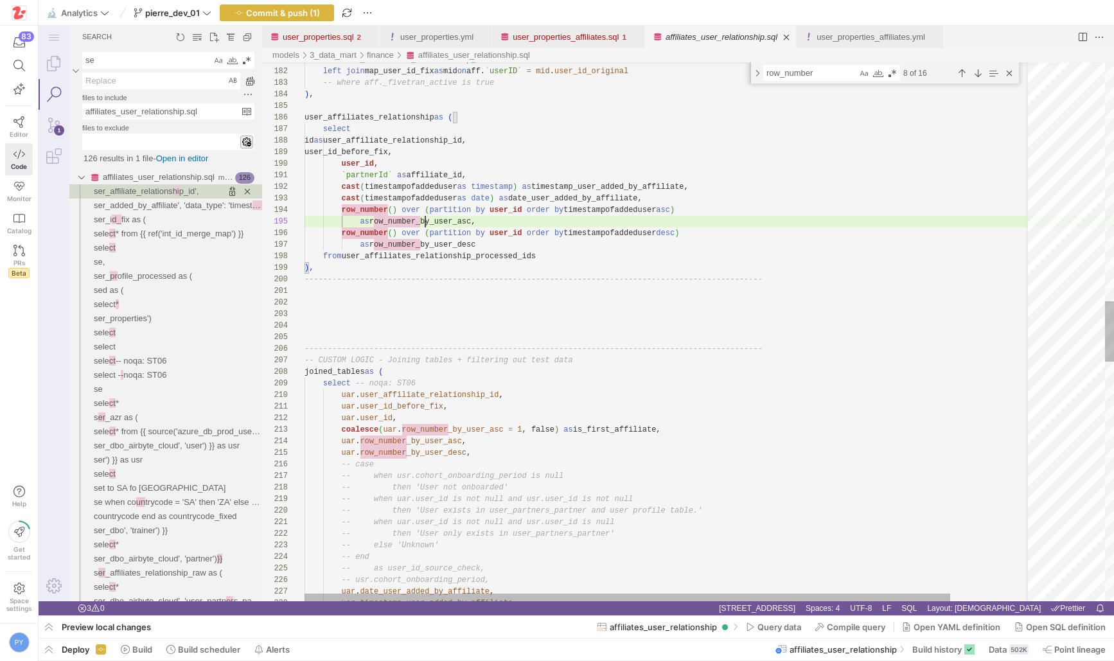
click at [427, 220] on div "from user_affiliates_relationship_raw as aff left join map_user_id_fix as mid o…" at bounding box center [714, 336] width 820 height 4769
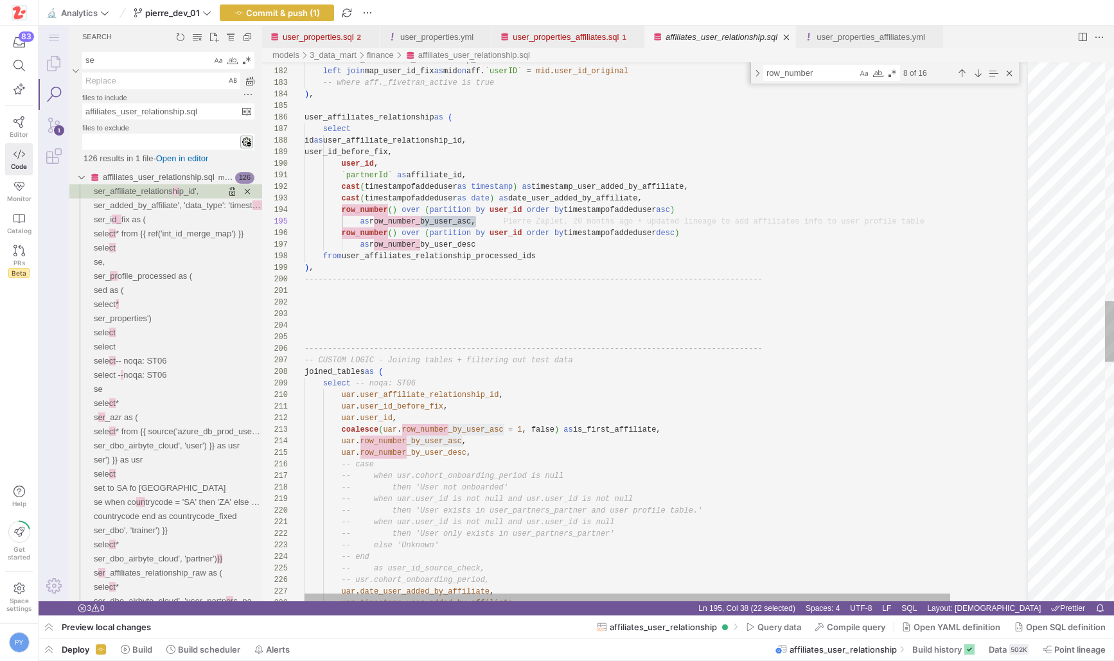
type textarea "row_number_by_user_asc"
click at [978, 75] on div "Next Match (Enter)" at bounding box center [978, 73] width 14 height 14
type textarea "uar.user_id_before_fix, uar.user_id, coalesce(uar.row_number_by_user_asc = 1, f…"
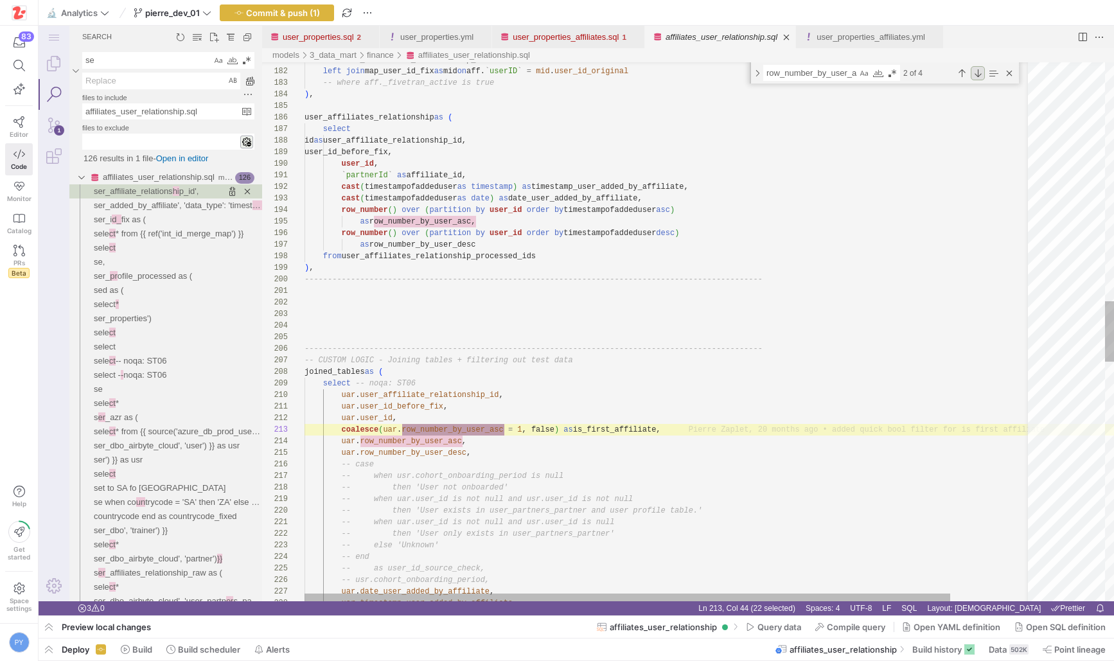
click at [978, 75] on div "Next Match (Enter)" at bounding box center [978, 73] width 14 height 14
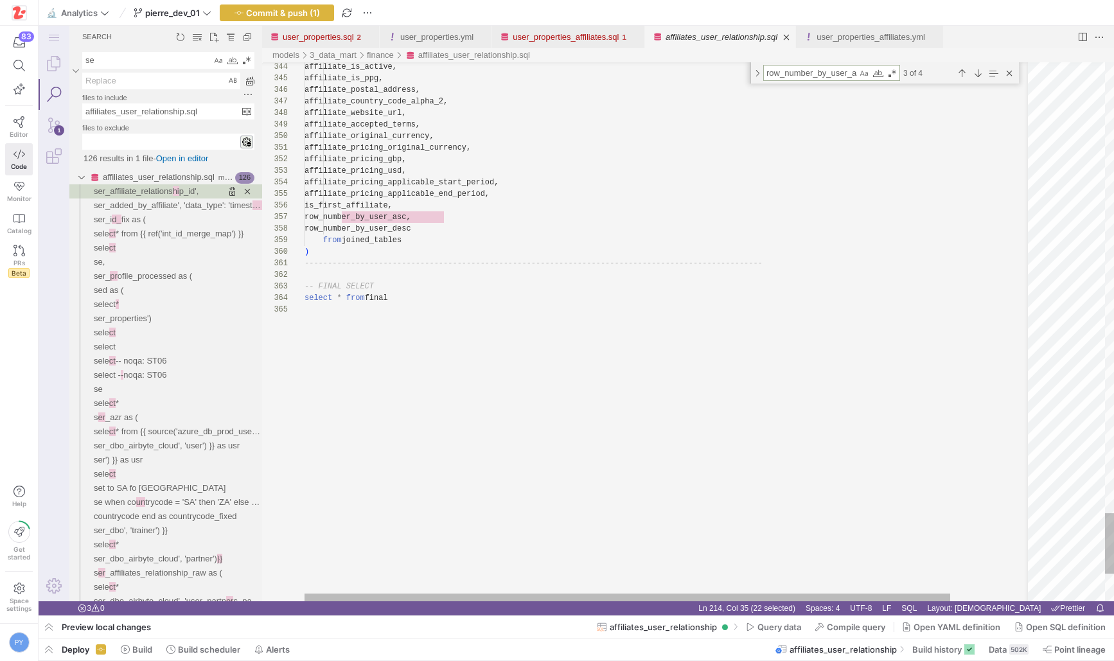
click at [851, 69] on textarea "row_number_by_user_asc" at bounding box center [810, 73] width 93 height 15
type textarea "row_number_by_user_a"
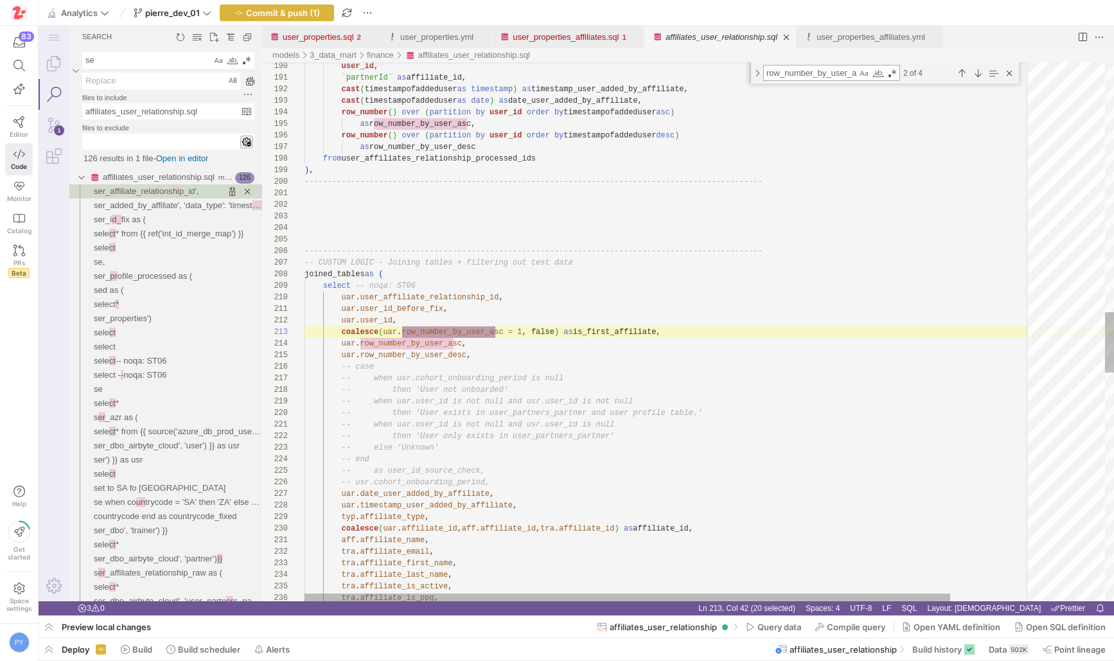
scroll to position [116, 190]
type textarea "`partnerId` as affiliate_id, cast(timestampofaddeduser as timestamp) as timesta…"
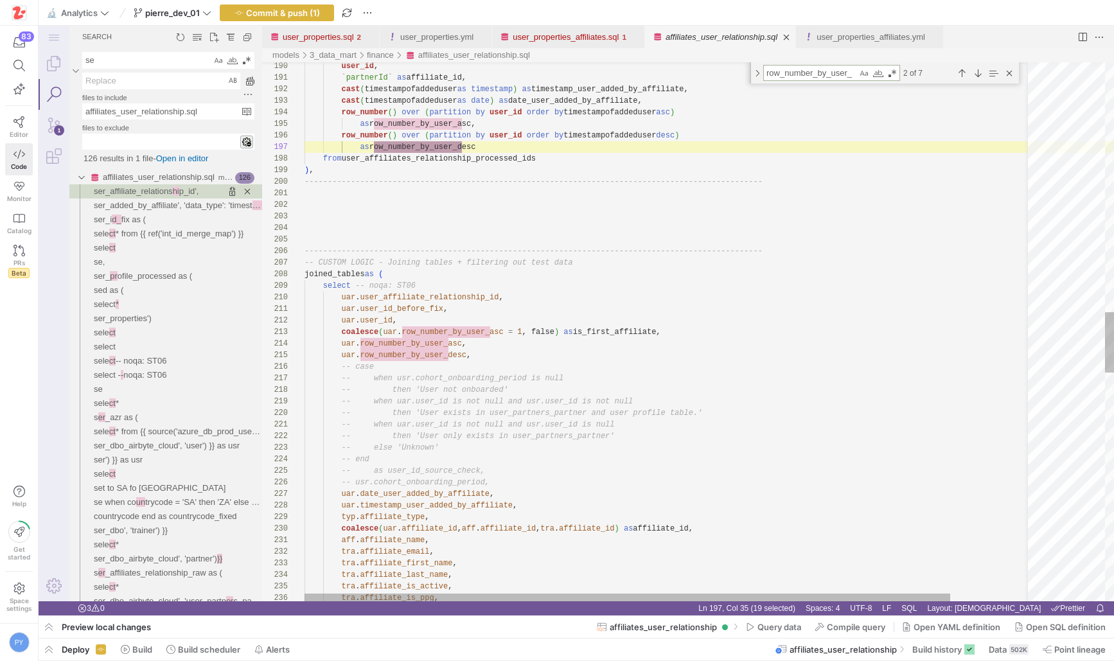
scroll to position [116, 158]
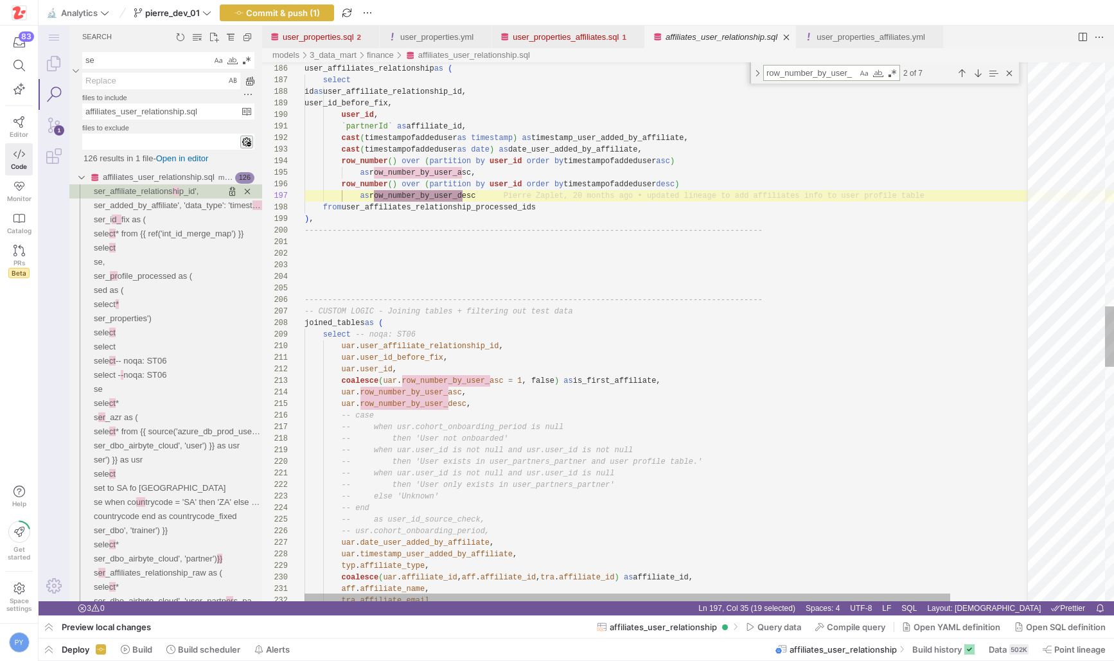
type textarea "row_number_by_user_"
type textarea "uar.user_id_before_fix, uar.user_id, coalesce(uar.row_number_by_user_asc = 1, f…"
click at [590, 380] on div "user_id , ` partnerId ` as affiliate_id, cast ( timestampofaddeduser as timesta…" at bounding box center [714, 287] width 820 height 4769
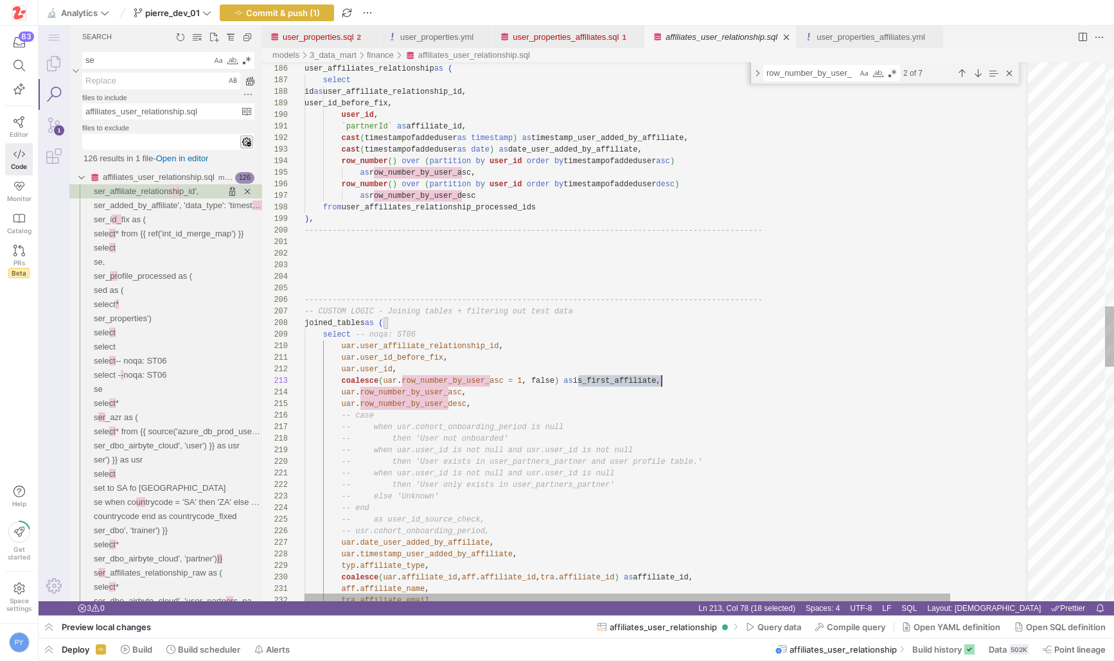
scroll to position [23, 357]
type textarea "is_first_affiliate"
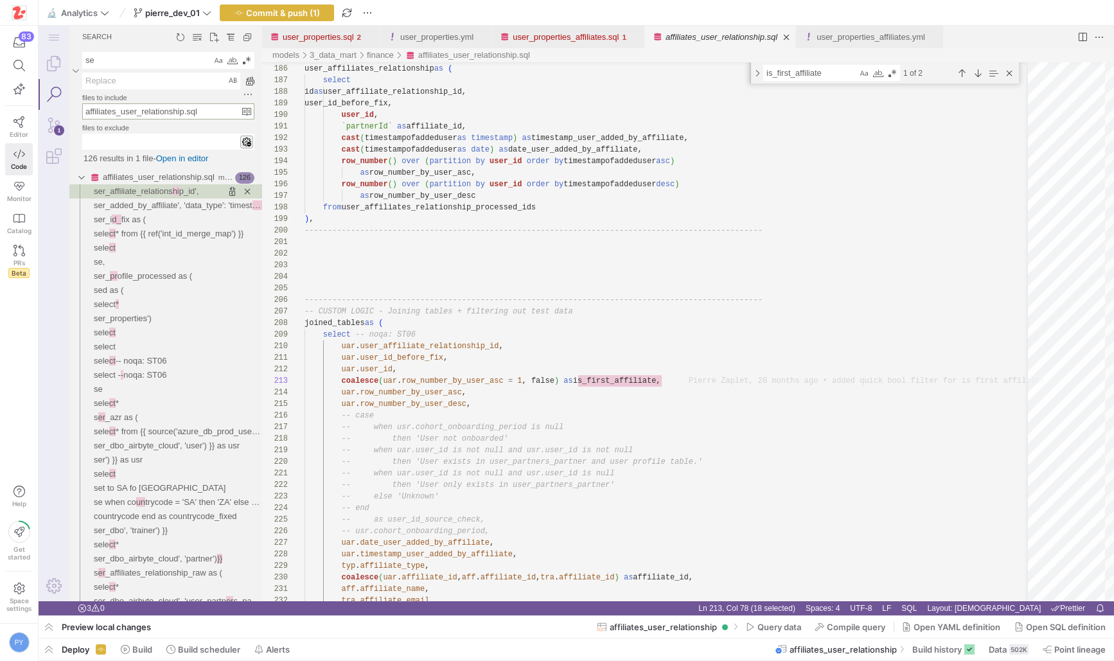
click at [173, 113] on input "affiliates_user_relationship.sql" at bounding box center [162, 111] width 159 height 15
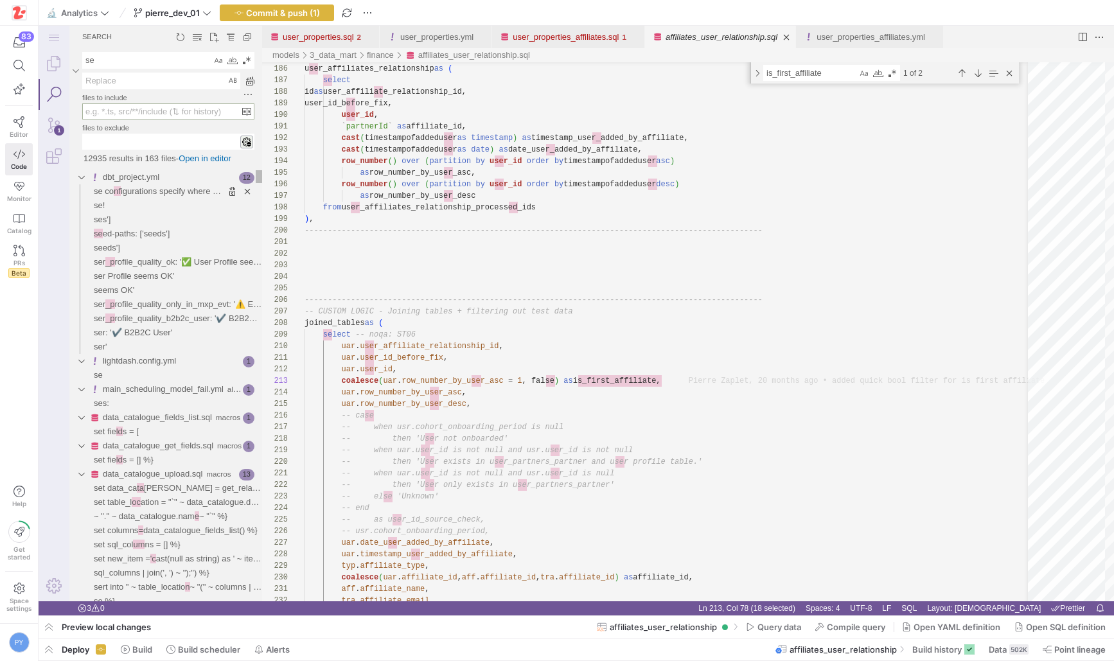
click at [150, 60] on textarea "se" at bounding box center [147, 60] width 128 height 15
paste textarea "row_number_by_user_asc"
type textarea "row_number_by_user_asc"
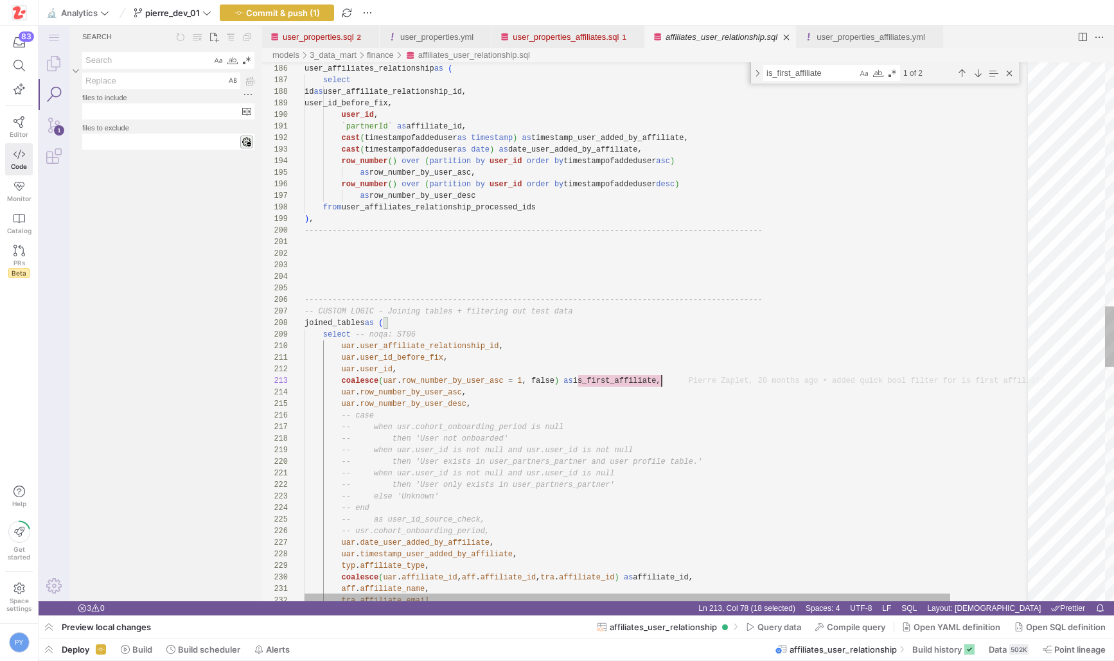
click at [606, 381] on div "user_id , ` partnerId ` as affiliate_id, cast ( timestampofaddeduser as timesta…" at bounding box center [714, 287] width 820 height 4769
click at [150, 63] on textarea "Search: Type Search Term and press Enter to search" at bounding box center [147, 60] width 128 height 15
paste textarea "is_first_affiliate"
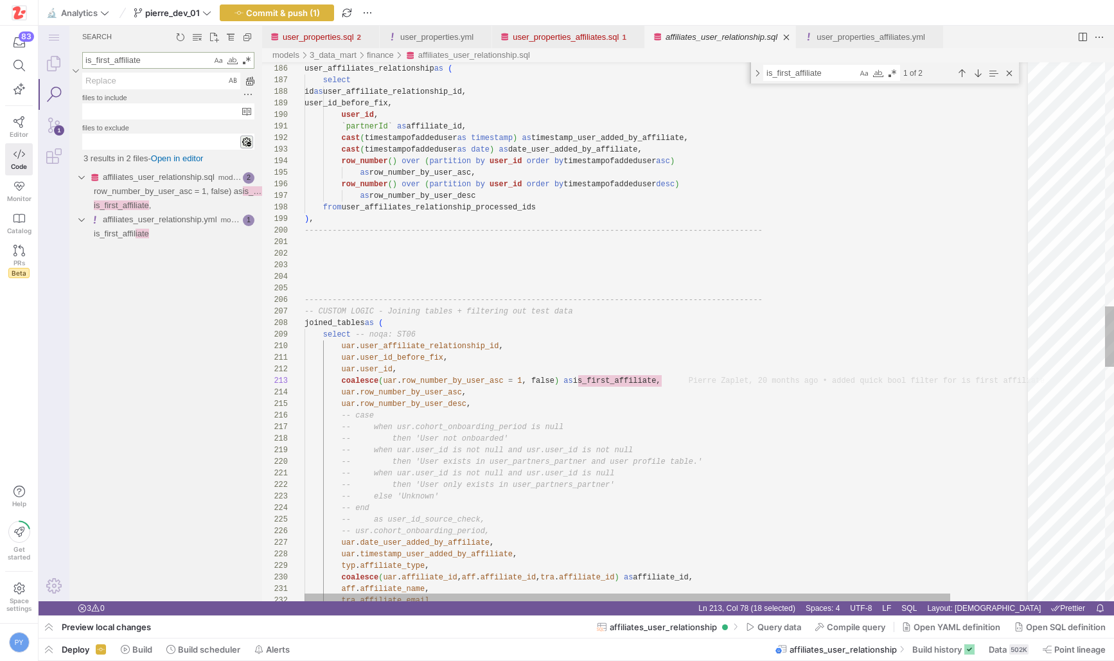
type textarea "is_first_affiliate"
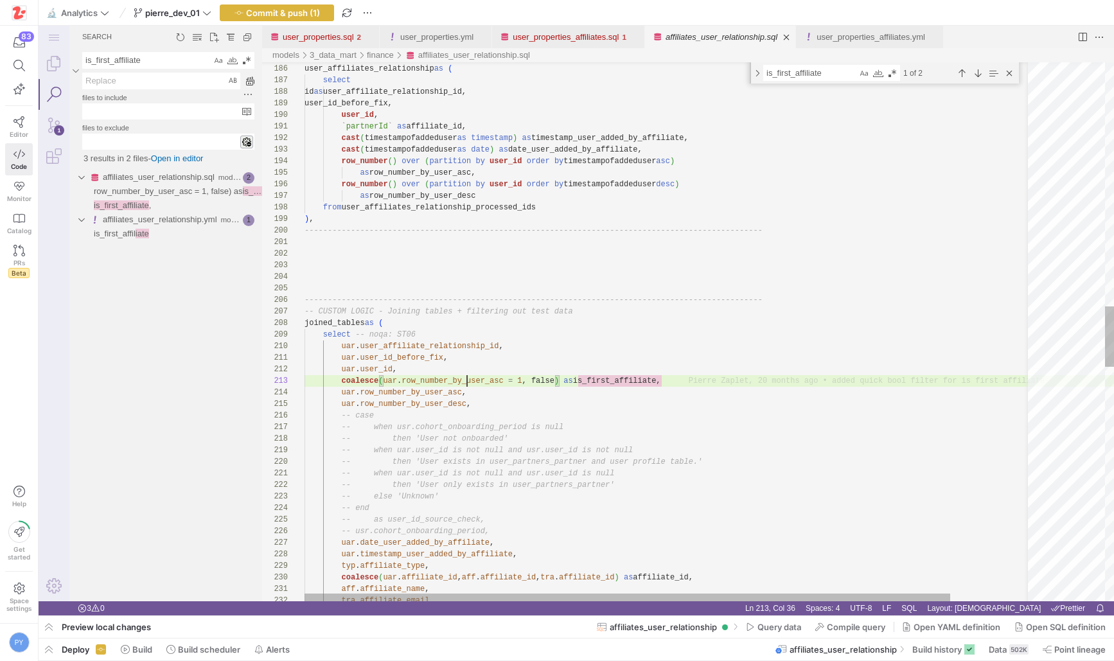
scroll to position [23, 200]
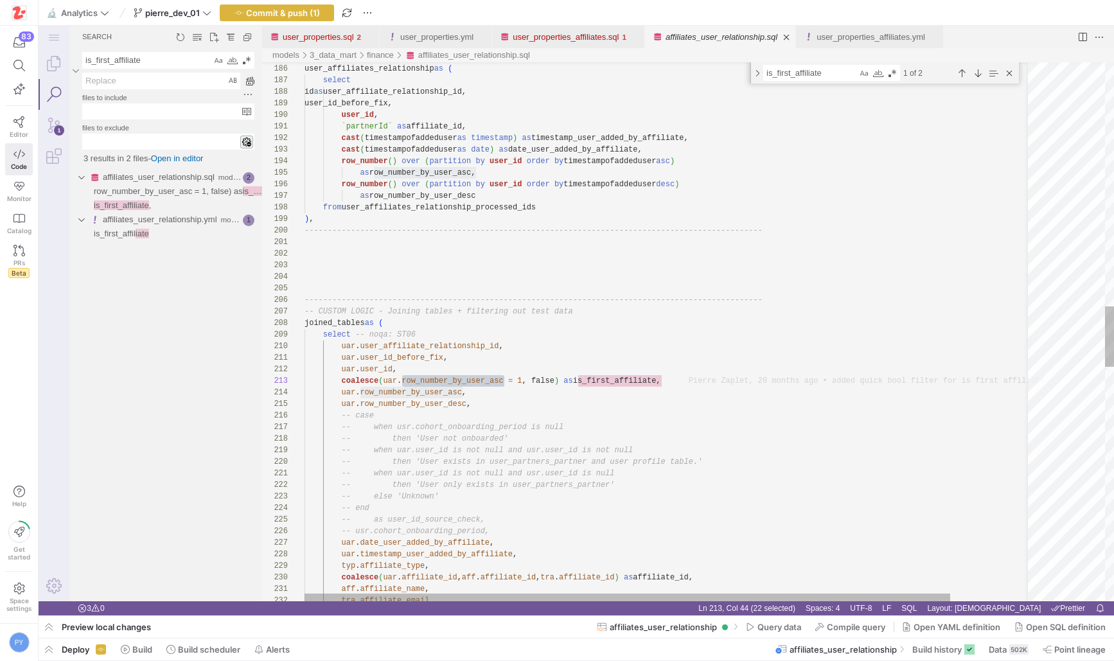
click at [812, 75] on textarea "is_first_affiliate" at bounding box center [810, 73] width 93 height 15
paste textarea "row_number_by_user_asc"
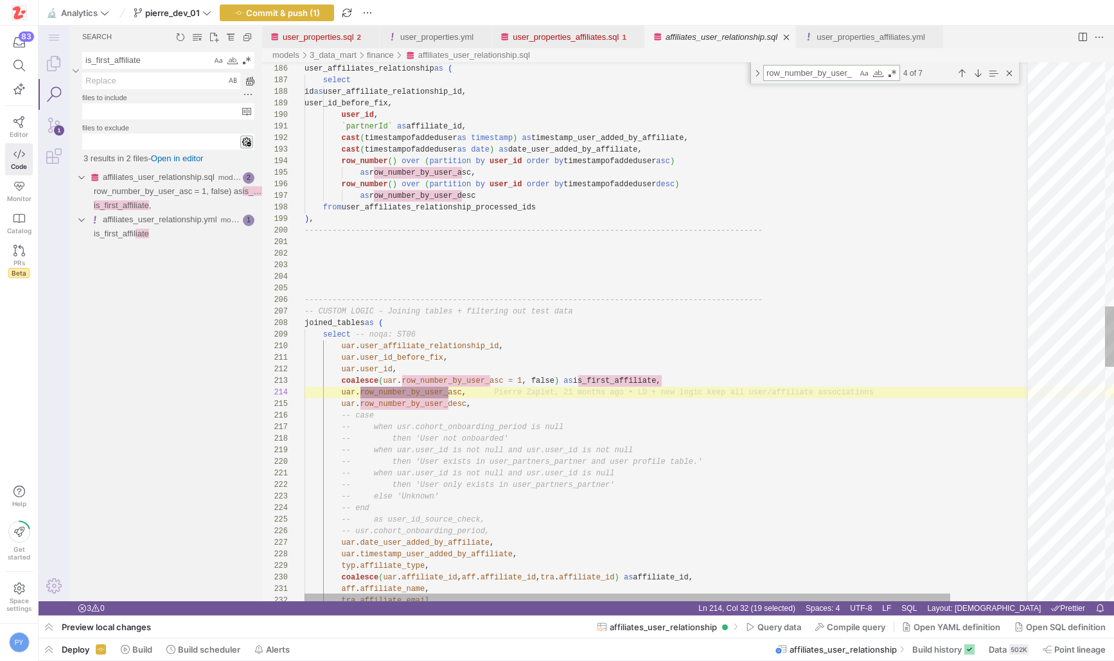
scroll to position [23, 144]
type textarea "row_number_by_user_"
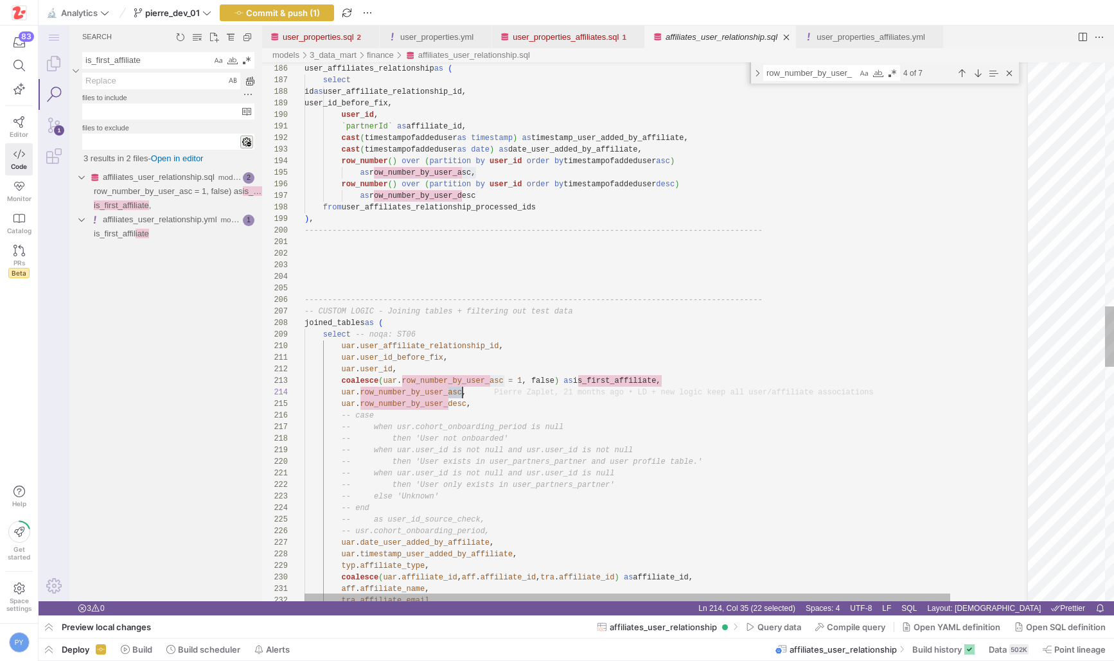
click at [421, 389] on div "user_id , ` partnerId ` as affiliate_id, cast ( timestampofaddeduser as timesta…" at bounding box center [714, 287] width 820 height 4769
click at [142, 60] on textarea "is_first_affiliate" at bounding box center [147, 60] width 128 height 15
paste textarea "row_number_by_user_asc"
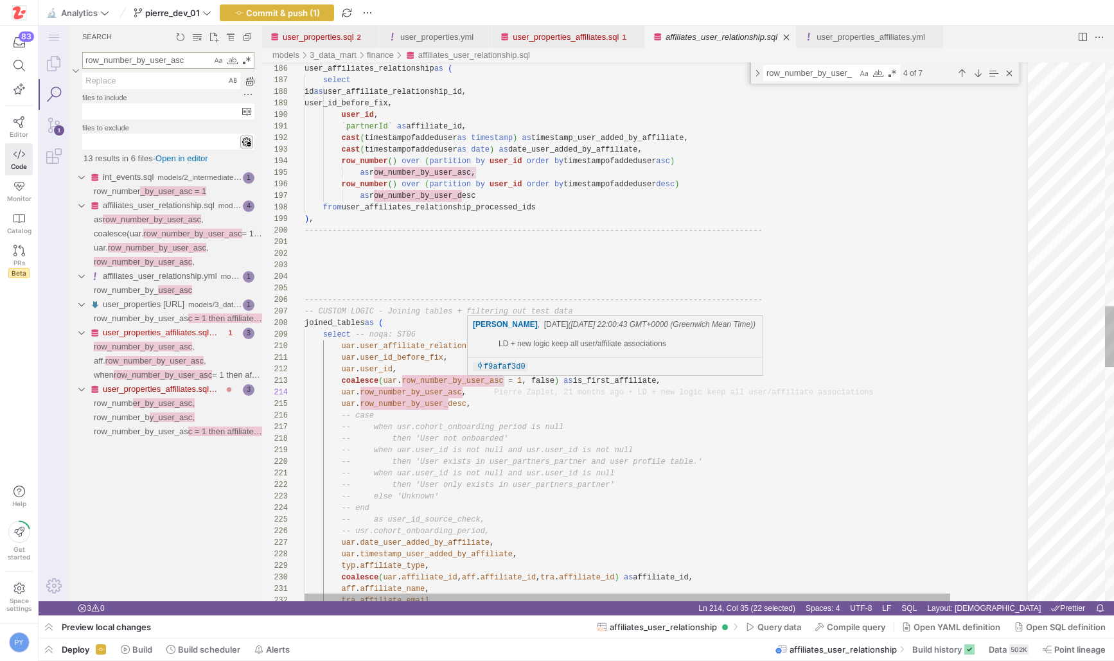
type textarea "row_number_by_user_asc"
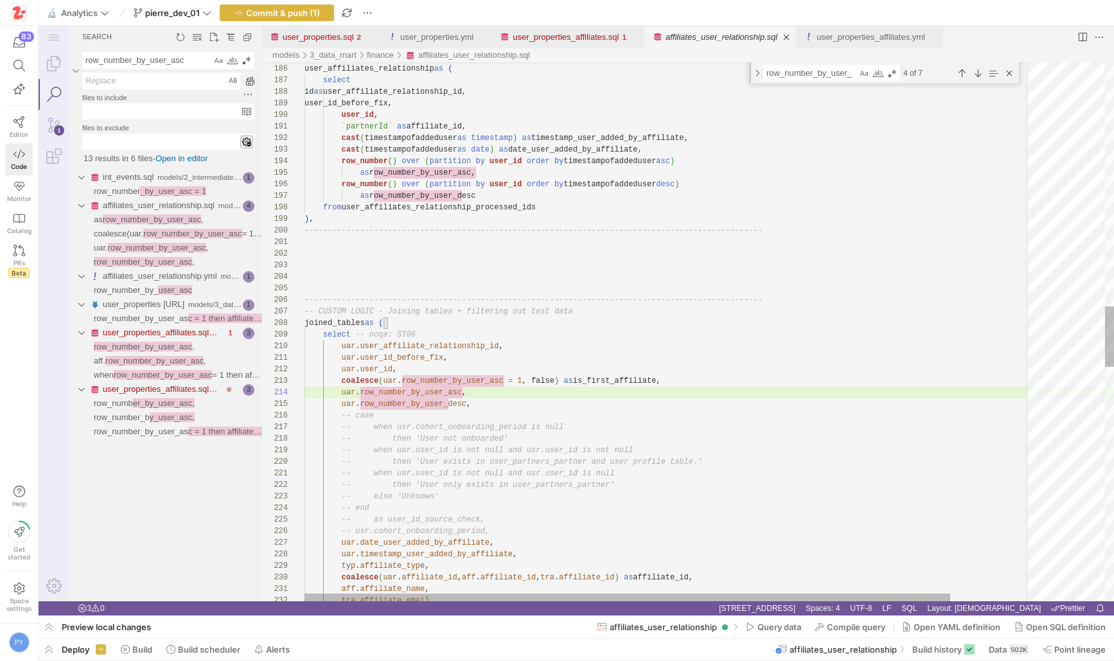
click at [513, 407] on div "user_id , ` partnerId ` as affiliate_id, cast ( timestampofaddeduser as timesta…" at bounding box center [714, 287] width 820 height 4769
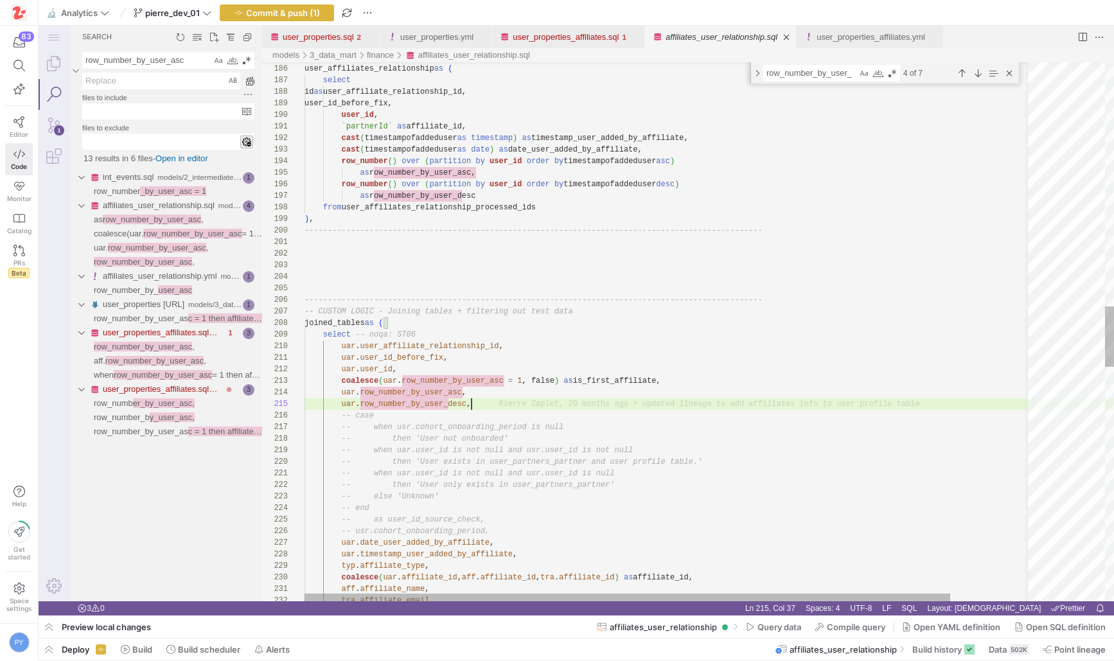
type textarea "`partnerId` as affiliate_id, cast(timestampofaddeduser as timestamp) as timesta…"
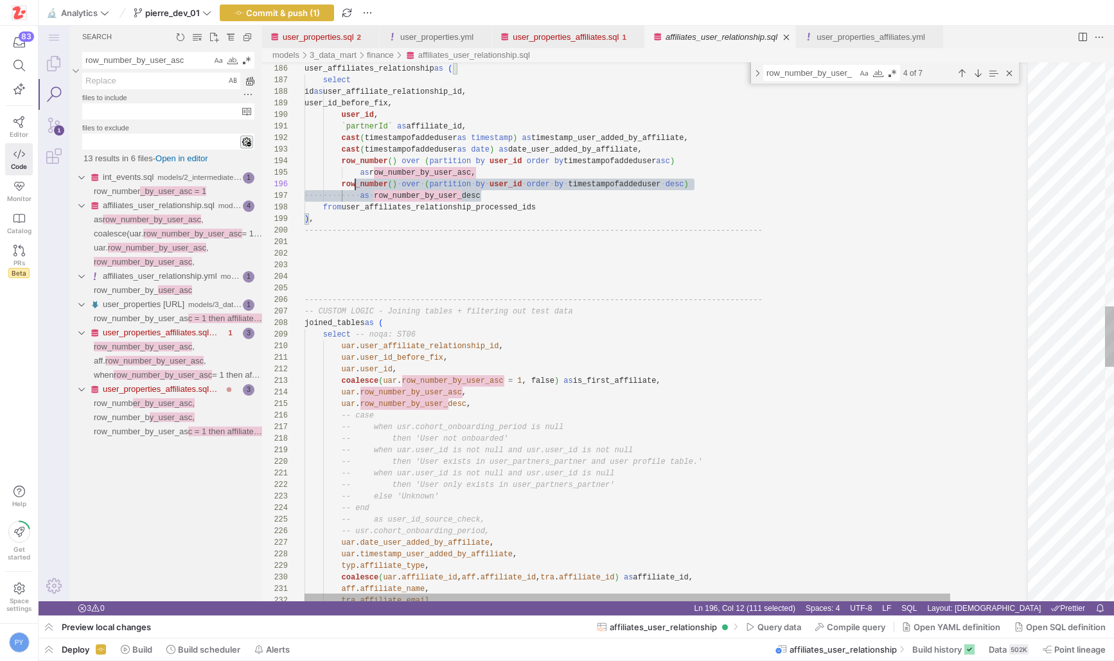
scroll to position [35, 0]
drag, startPoint x: 491, startPoint y: 194, endPoint x: 270, endPoint y: 157, distance: 224.0
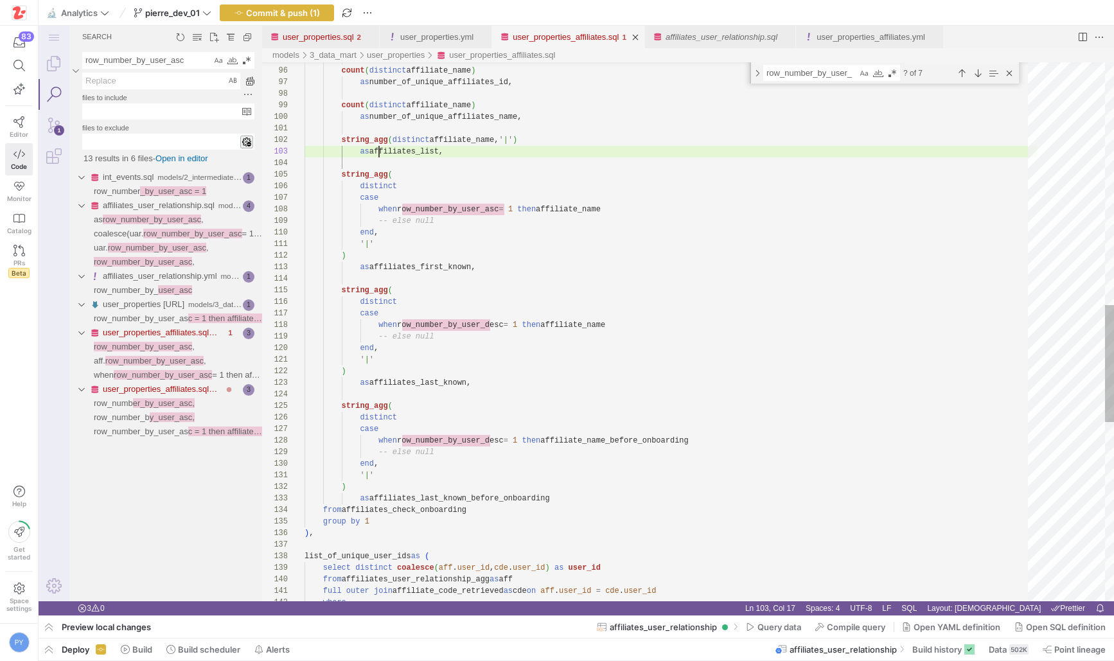
click at [582, 41] on link "user_properties_affiliates.sql" at bounding box center [566, 37] width 106 height 10
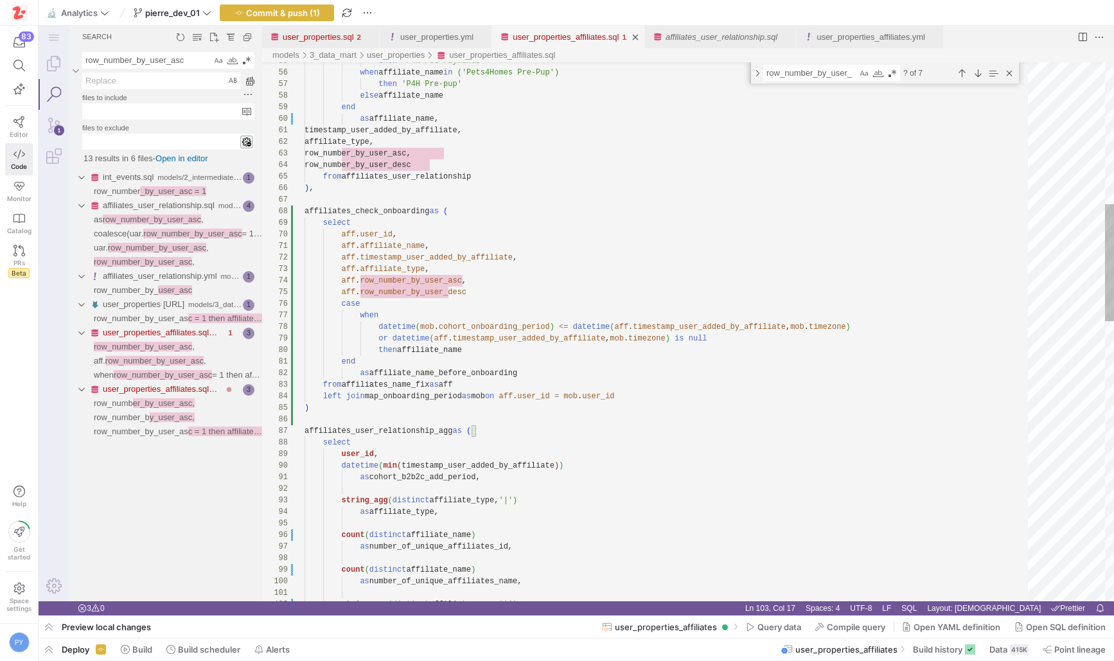
type textarea "aff.affiliate_name, aff.timestamp_user_added_by_affiliate, aff.affiliate_type, …"
click at [468, 258] on div "count ( distinct affiliate_name ) as number_of_unique_affiliates_id, count ( di…" at bounding box center [670, 649] width 732 height 2479
click at [732, 40] on link "affiliates_user_relationship.sql" at bounding box center [721, 37] width 112 height 10
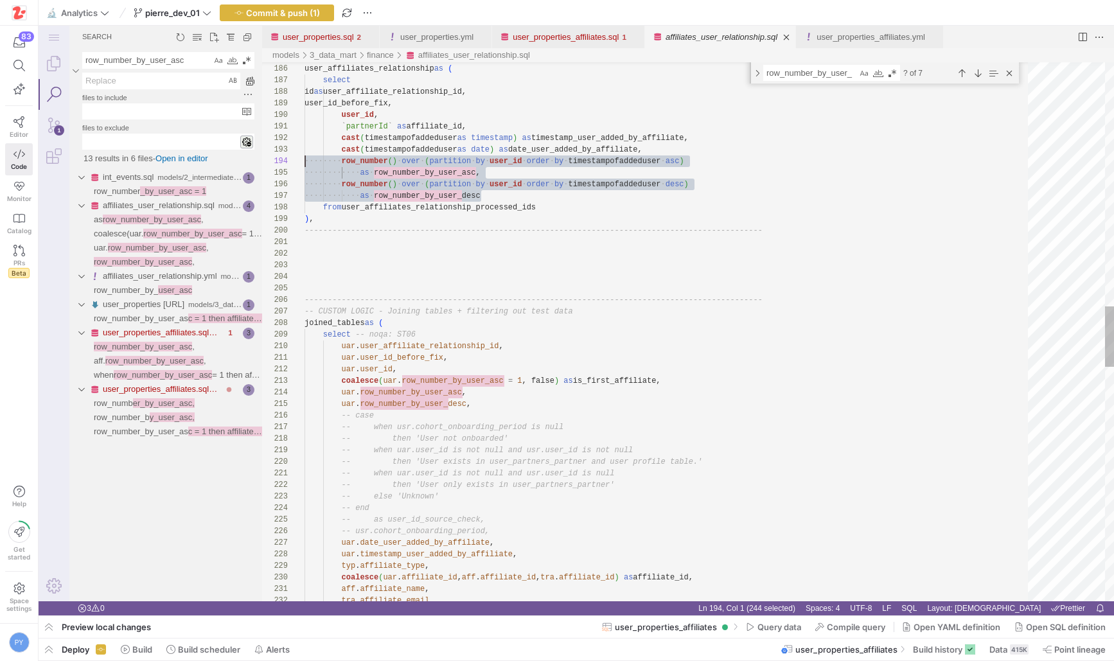
scroll to position [35, 0]
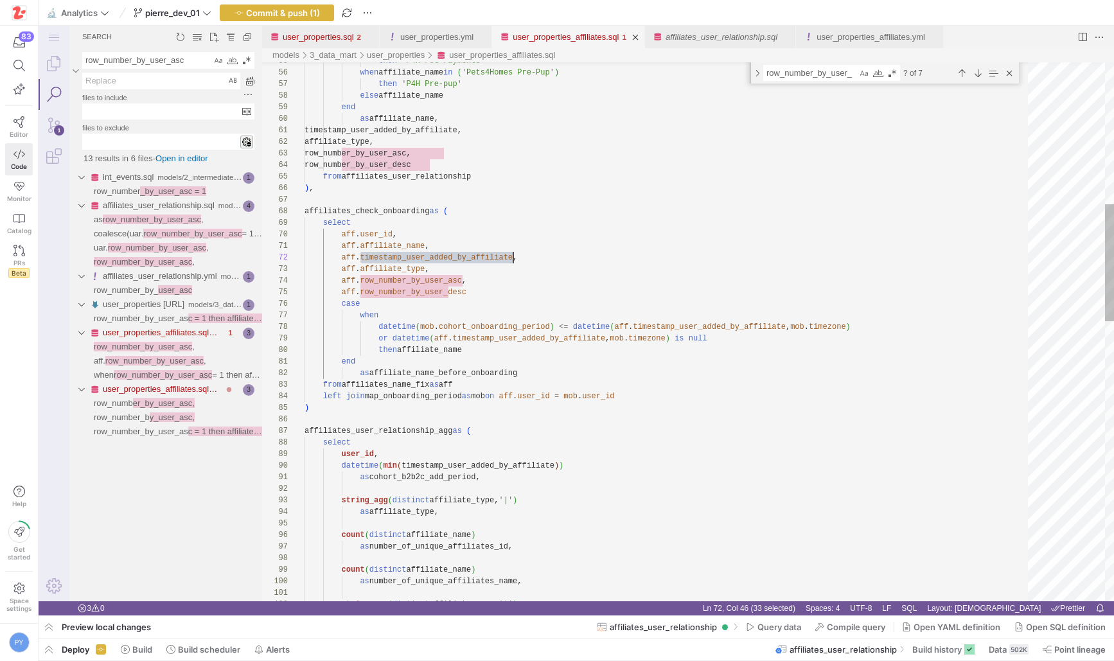
click at [573, 41] on link "user_properties_affiliates.sql" at bounding box center [566, 37] width 106 height 10
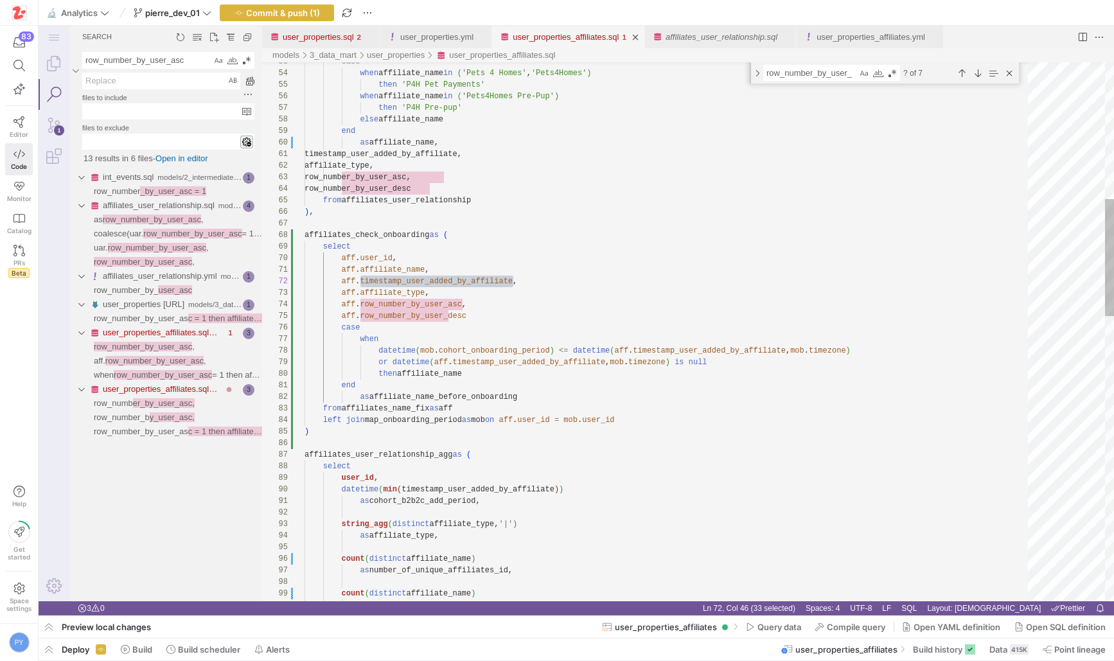
click at [553, 396] on div "then ' P4H Pet Payments ' when affiliate_name in ( ' Pets4Homes Pre-Pup ' ) the…" at bounding box center [670, 672] width 732 height 2479
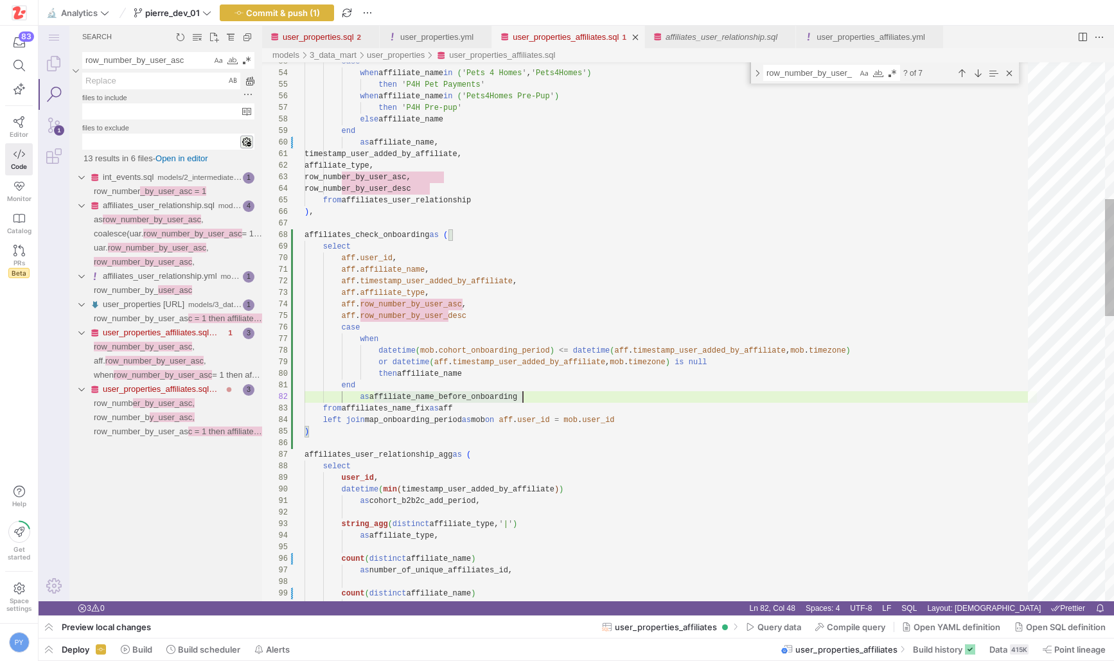
click at [398, 435] on div "then ' P4H Pet Payments ' when affiliate_name in ( ' Pets4Homes Pre-Pup ' ) the…" at bounding box center [670, 672] width 732 height 2479
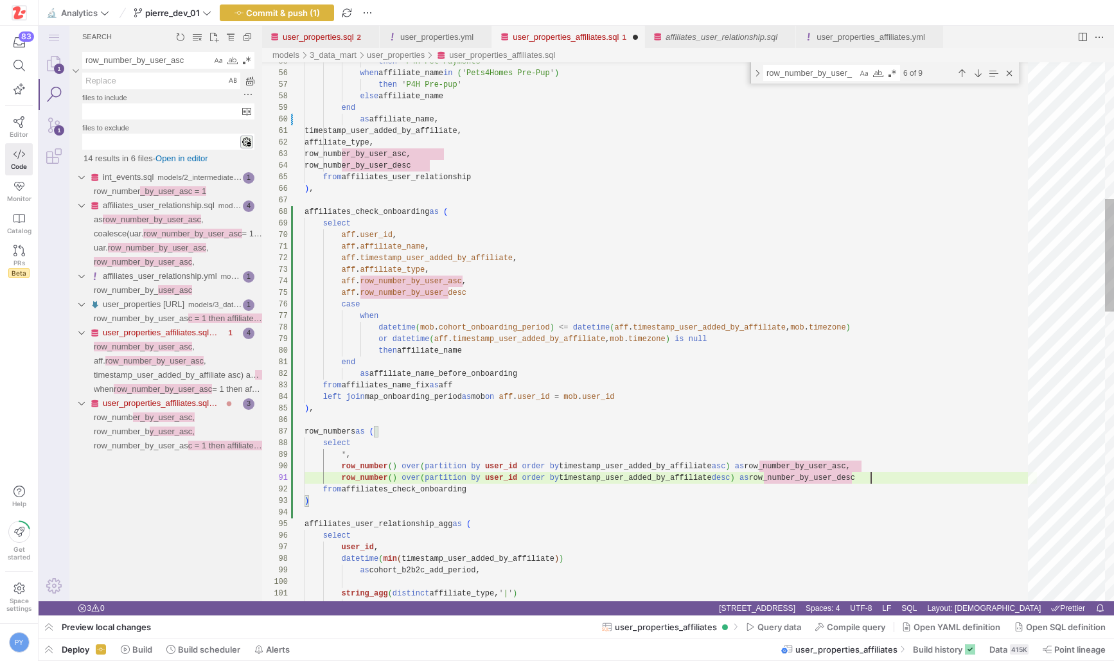
scroll to position [0, 565]
type textarea "end as affiliate_name_before_onboarding from affiliates_name_fix as aff left jo…"
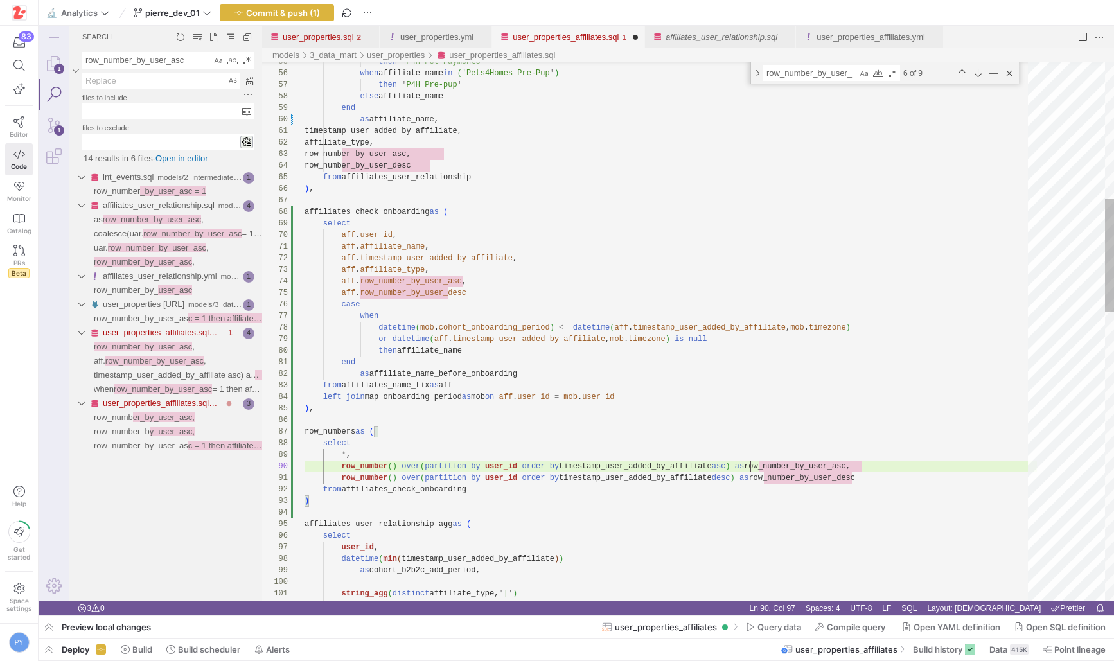
click at [725, 40] on link "affiliates_user_relationship.sql" at bounding box center [721, 37] width 112 height 10
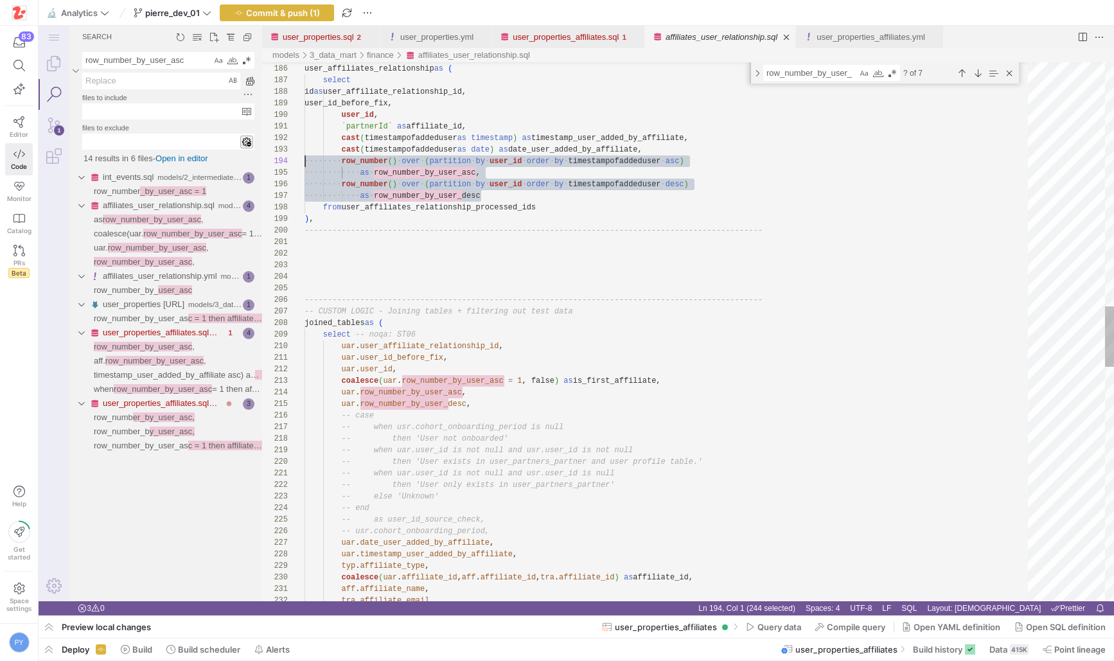
scroll to position [35, 0]
click at [18, 125] on icon at bounding box center [19, 122] width 12 height 12
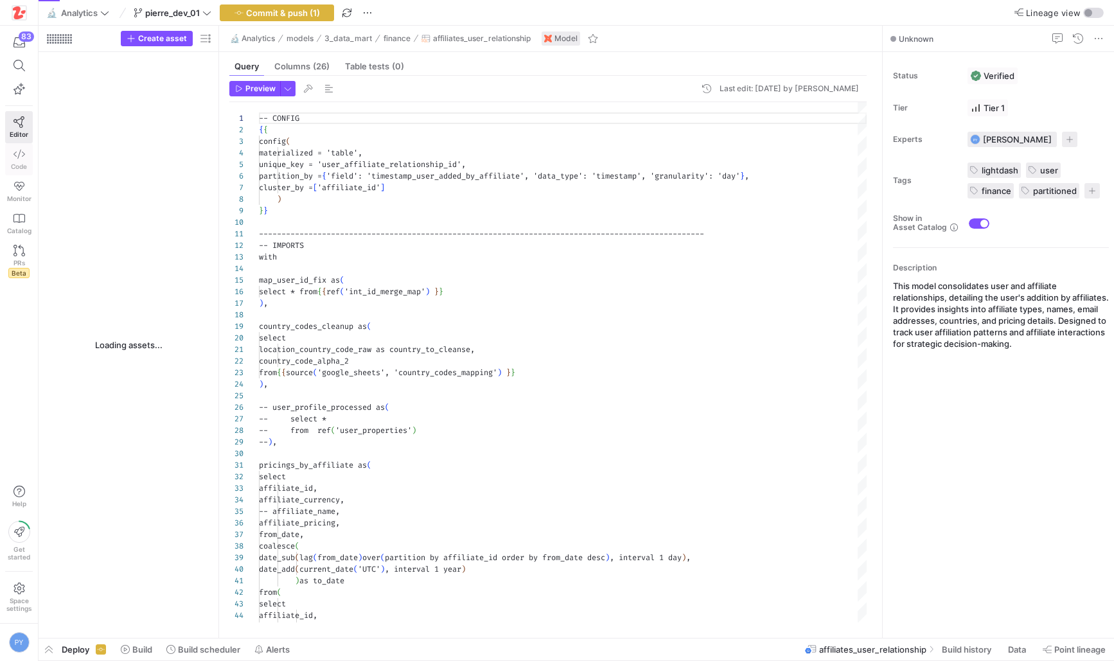
click at [17, 163] on span "Code" at bounding box center [19, 167] width 16 height 8
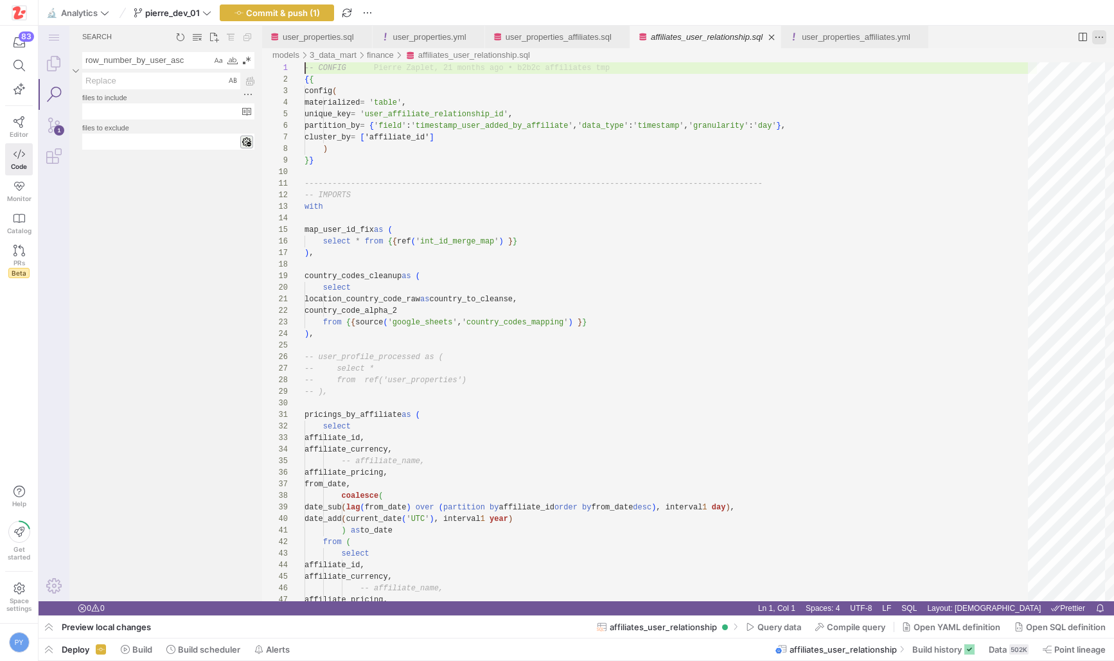
click at [1098, 40] on div "affiliates_user_relationship.sql — y42 — Code - OSS — y42 1 Search Search row_n…" at bounding box center [576, 321] width 1075 height 590
type textarea "pricings_by_affiliate as ( select affiliate_id, affiliate_currency, -- affiliat…"
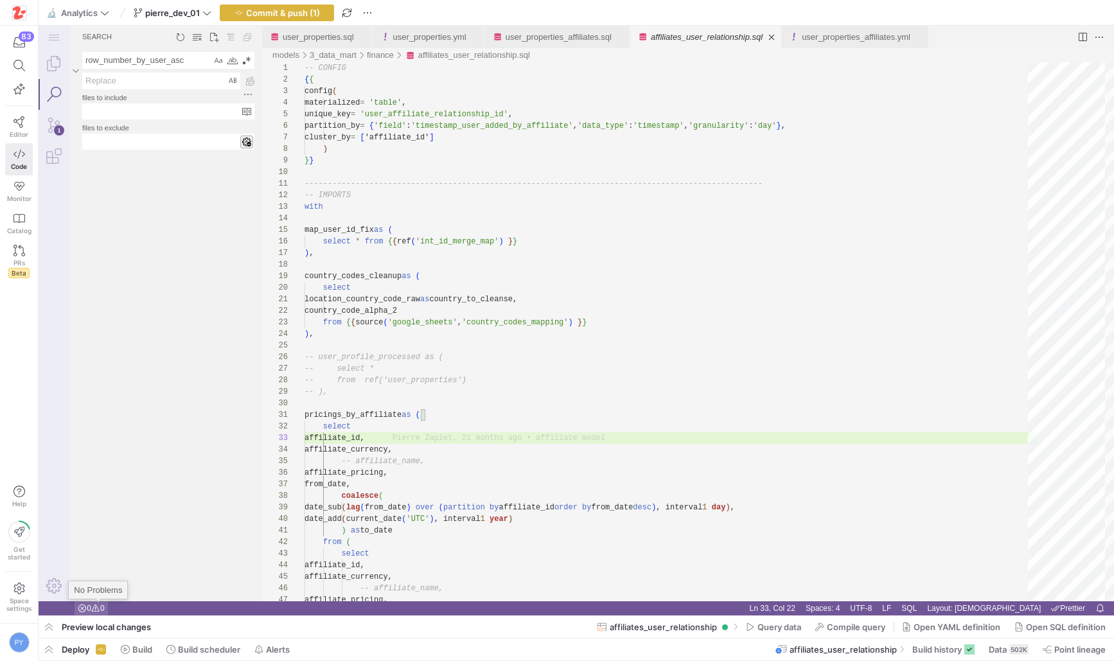
click at [87, 608] on span "No Problems" at bounding box center [82, 608] width 9 height 9
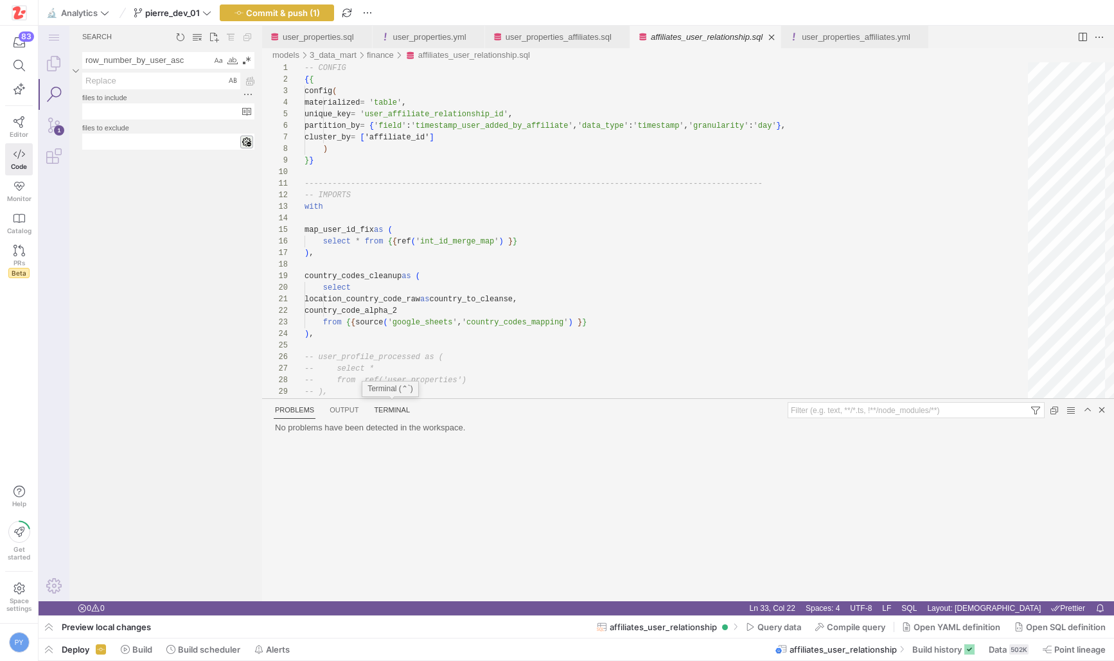
click at [385, 409] on link "Terminal" at bounding box center [392, 410] width 39 height 20
click at [378, 439] on div at bounding box center [688, 511] width 852 height 180
click at [1098, 409] on link "Close Panel" at bounding box center [1102, 410] width 14 height 14
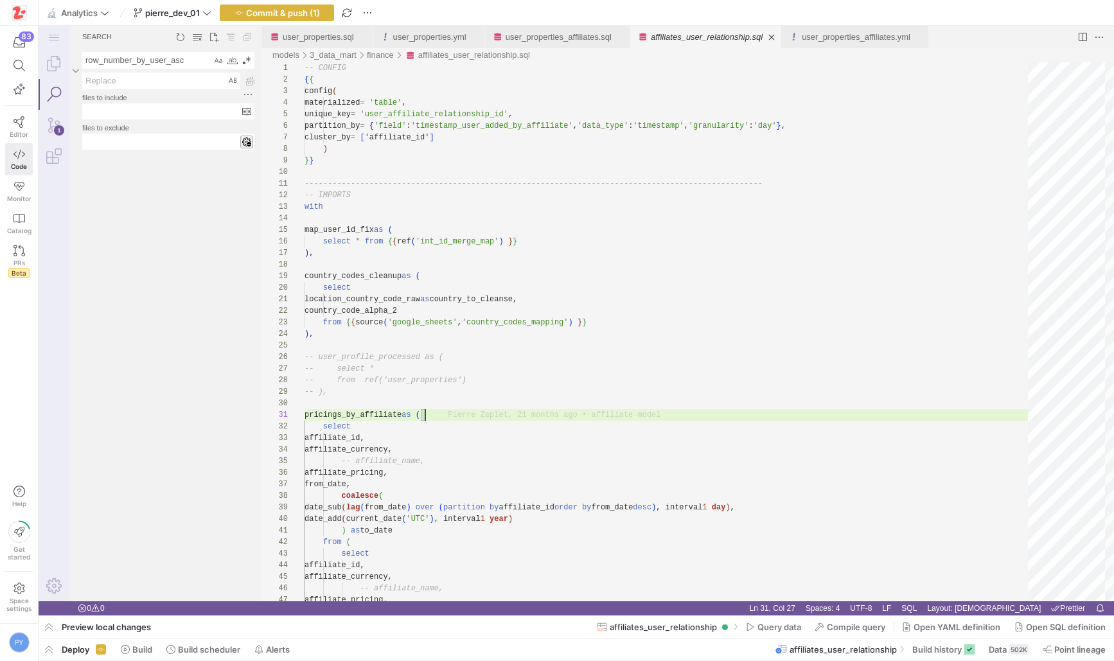
click at [701, 37] on link "affiliates_user_relationship.sql" at bounding box center [707, 37] width 112 height 10
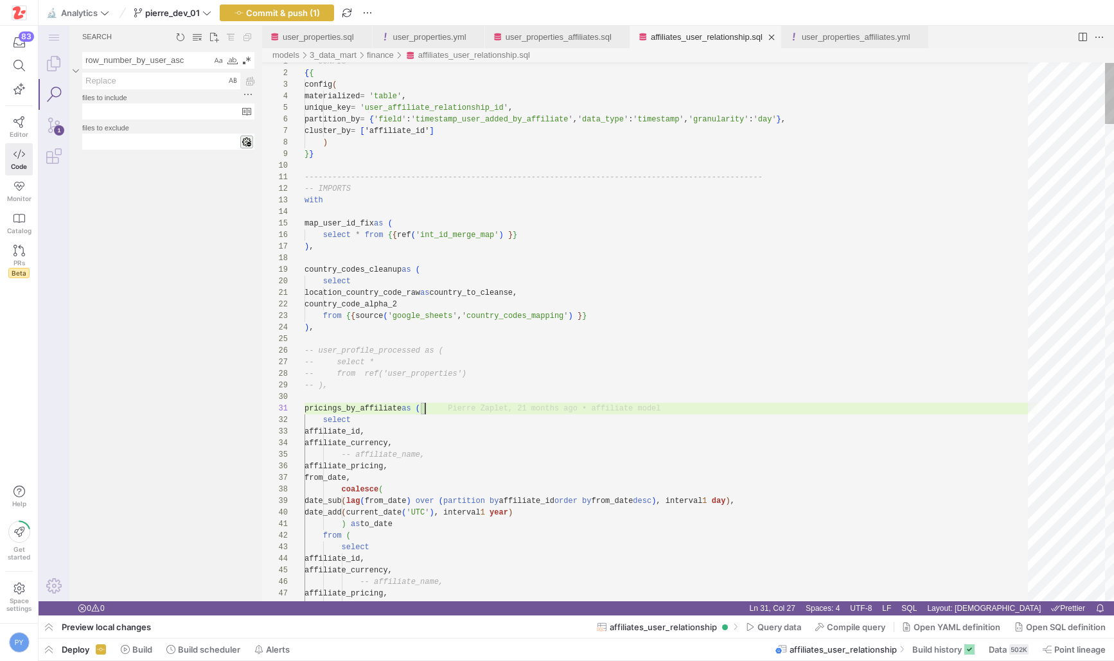
scroll to position [0, 121]
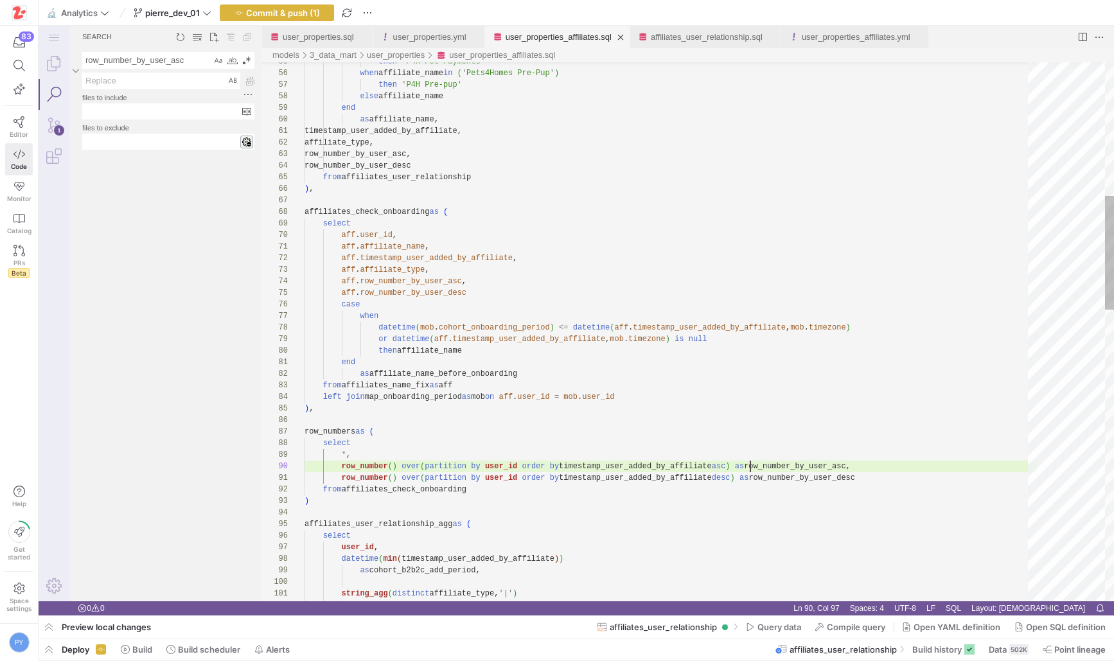
click at [579, 47] on div "user_properties_affiliates.sql" at bounding box center [559, 37] width 106 height 22
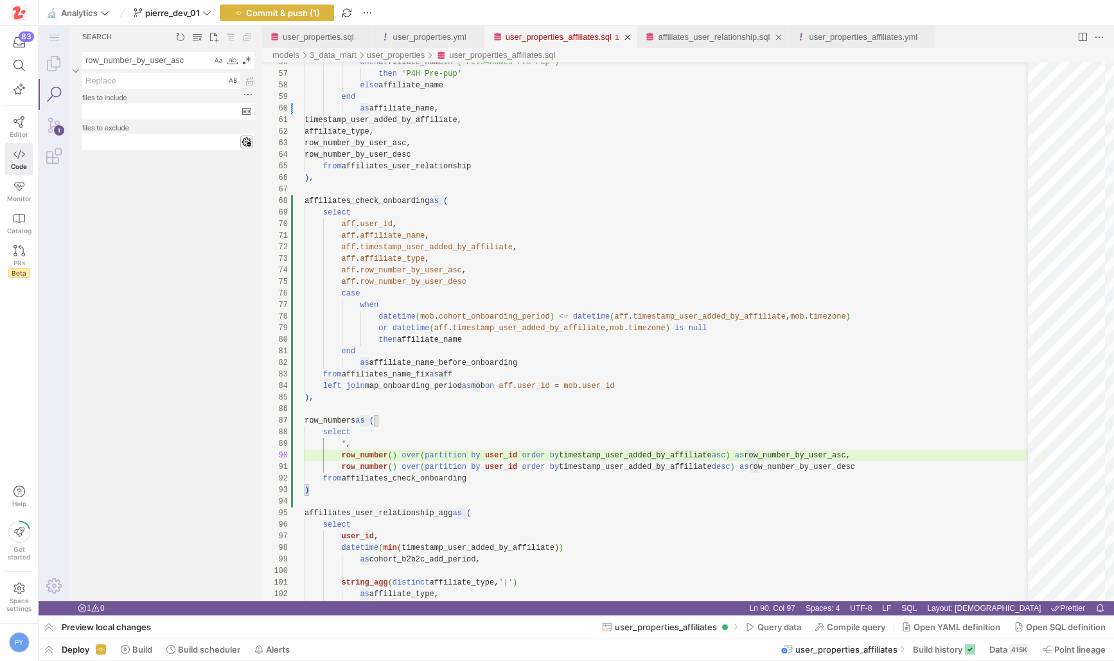
click at [736, 35] on link "affiliates_user_relationship.sql" at bounding box center [714, 37] width 112 height 10
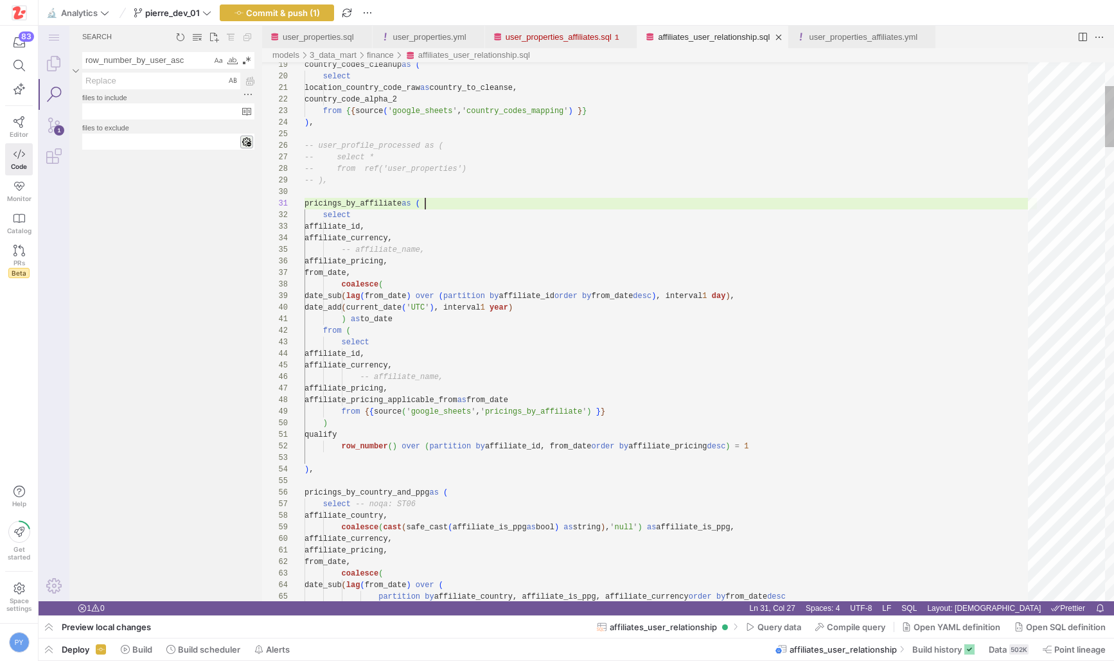
scroll to position [0, 121]
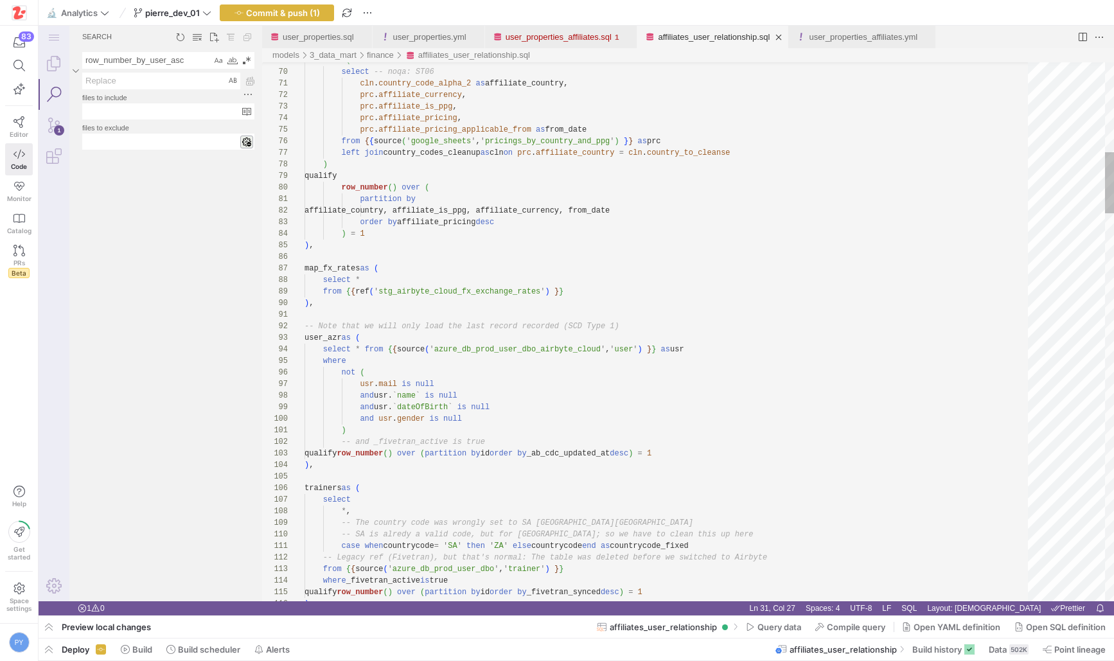
type textarea "partition by affiliate_country, affiliate_is_ppg, affiliate_currency, from_date…"
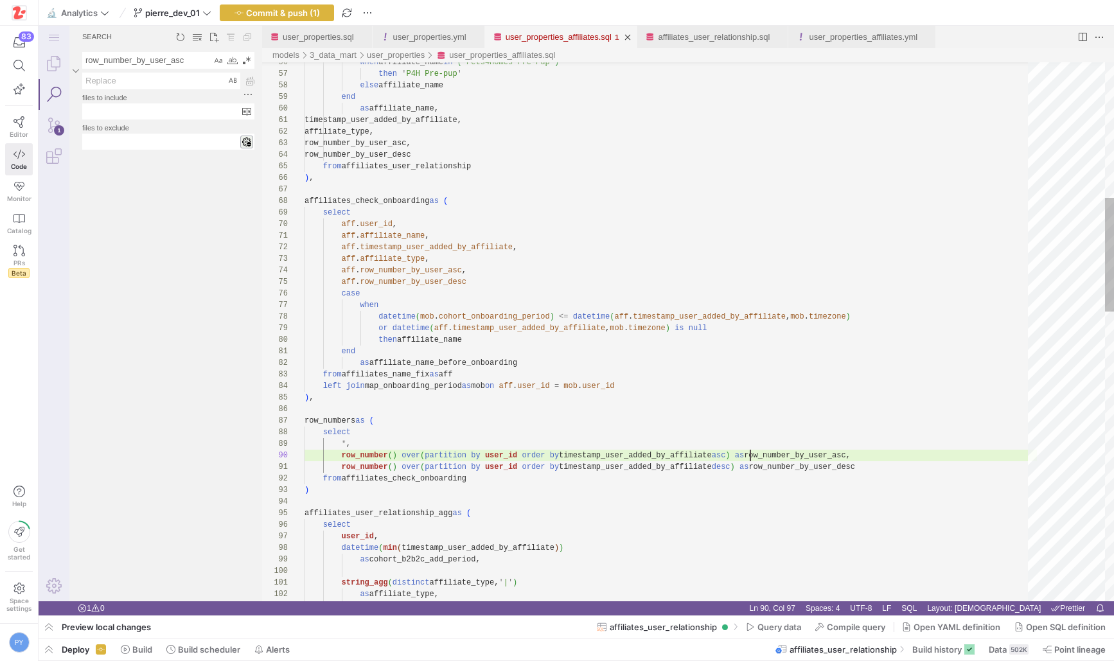
click at [590, 35] on link "user_properties_affiliates.sql" at bounding box center [559, 37] width 106 height 10
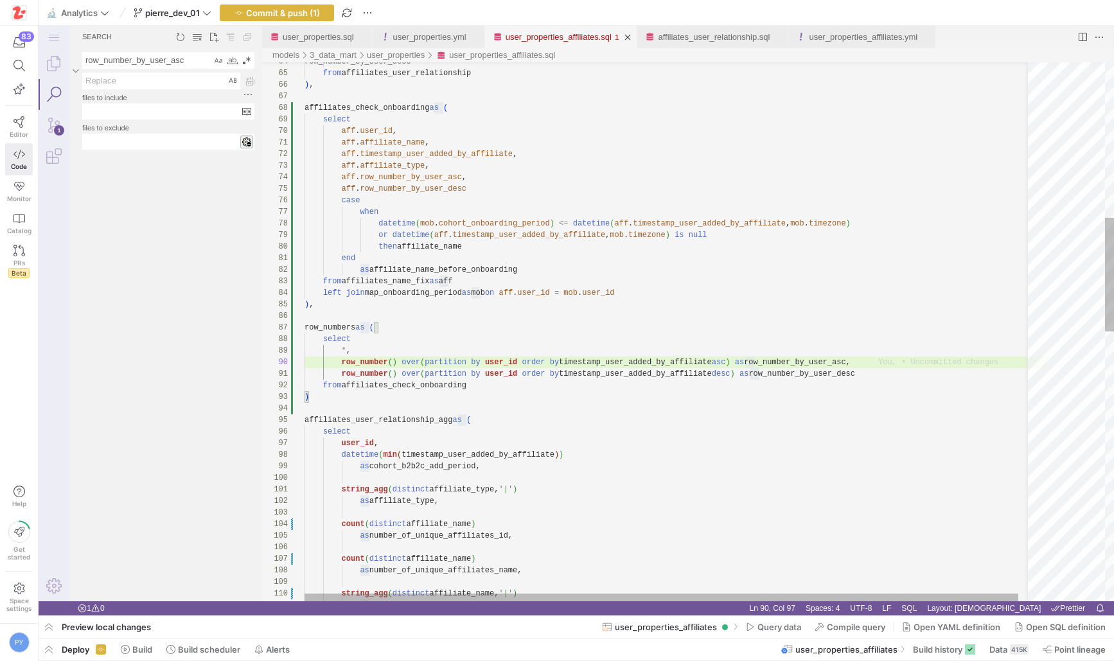
click at [637, 361] on div "row_number_by_user_desc from affiliates_user_relationship ) , affiliates_check_…" at bounding box center [675, 602] width 742 height 2551
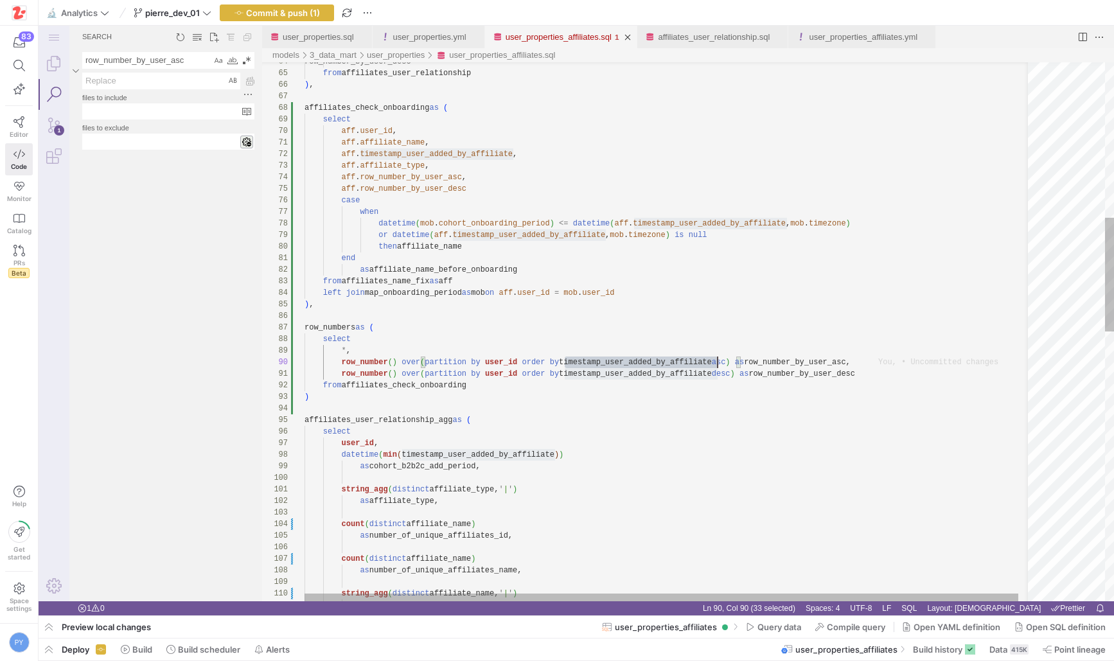
click at [637, 361] on div "row_number_by_user_desc from affiliates_user_relationship ) , affiliates_check_…" at bounding box center [675, 602] width 742 height 2551
